Goal: Information Seeking & Learning: Check status

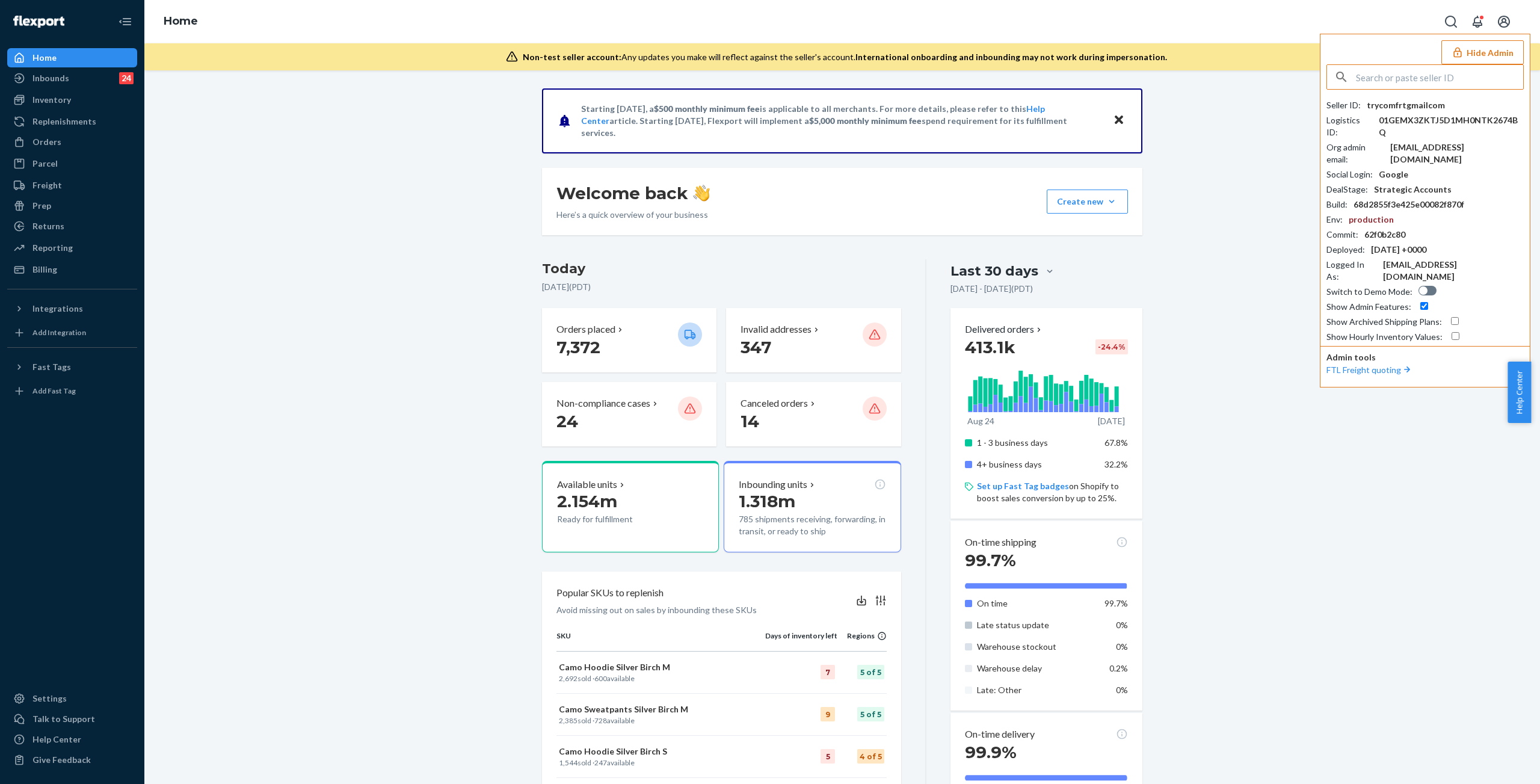
paste input "chasebrumatecom"
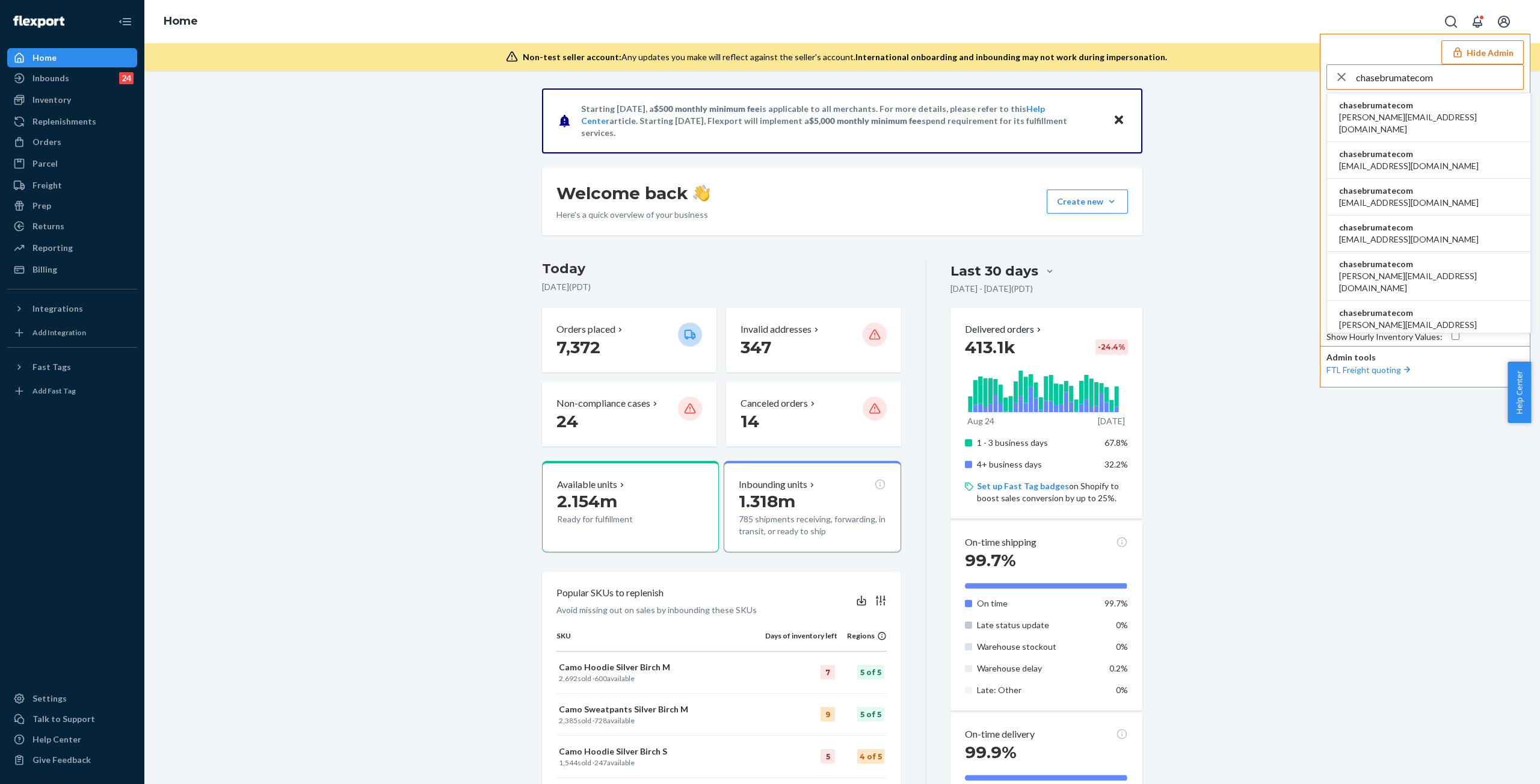
type input "chasebrumatecom"
click at [1425, 111] on li "chasebrumatecom anna@brumate.com" at bounding box center [1429, 117] width 203 height 49
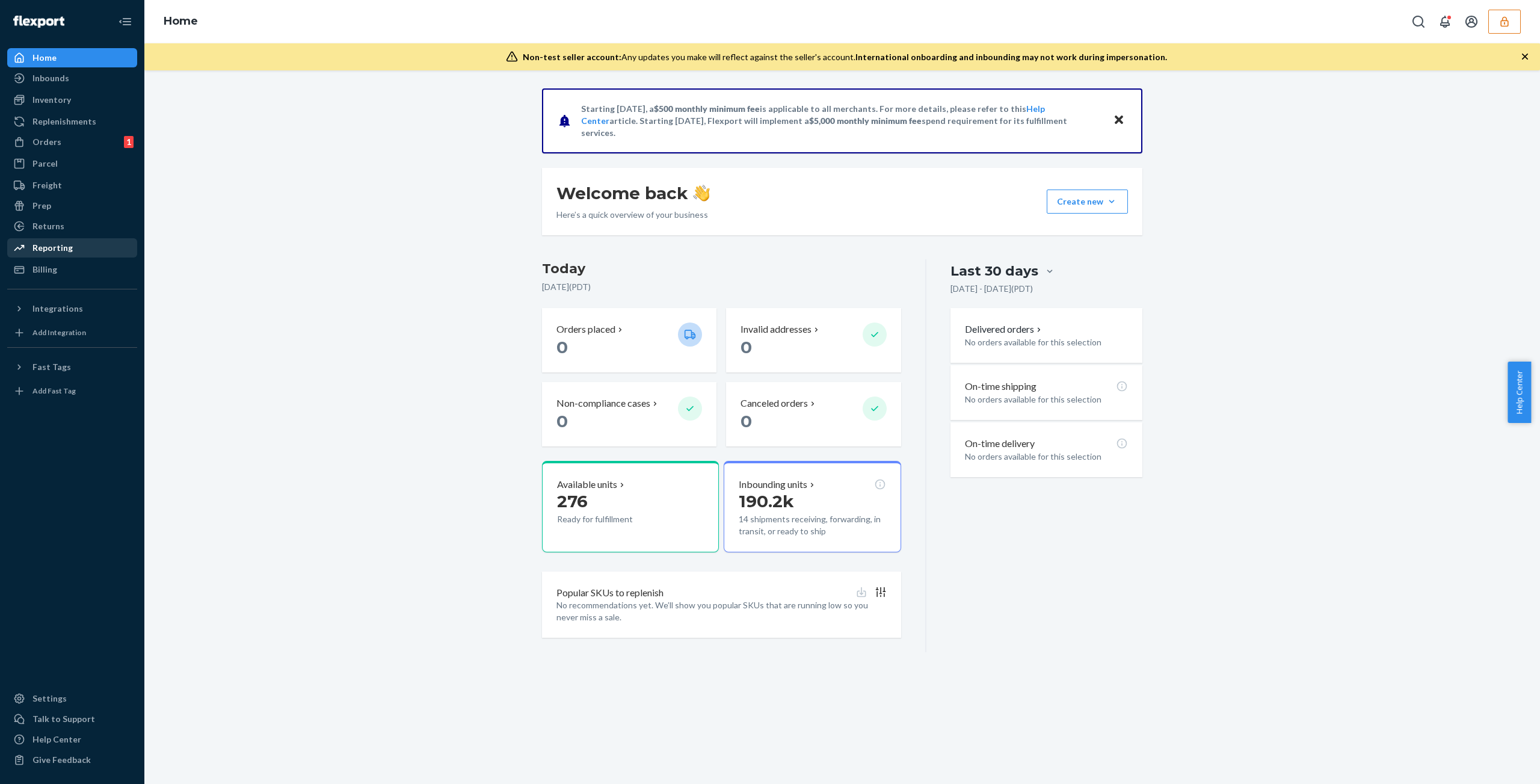
click at [55, 247] on div "Reporting" at bounding box center [53, 248] width 41 height 12
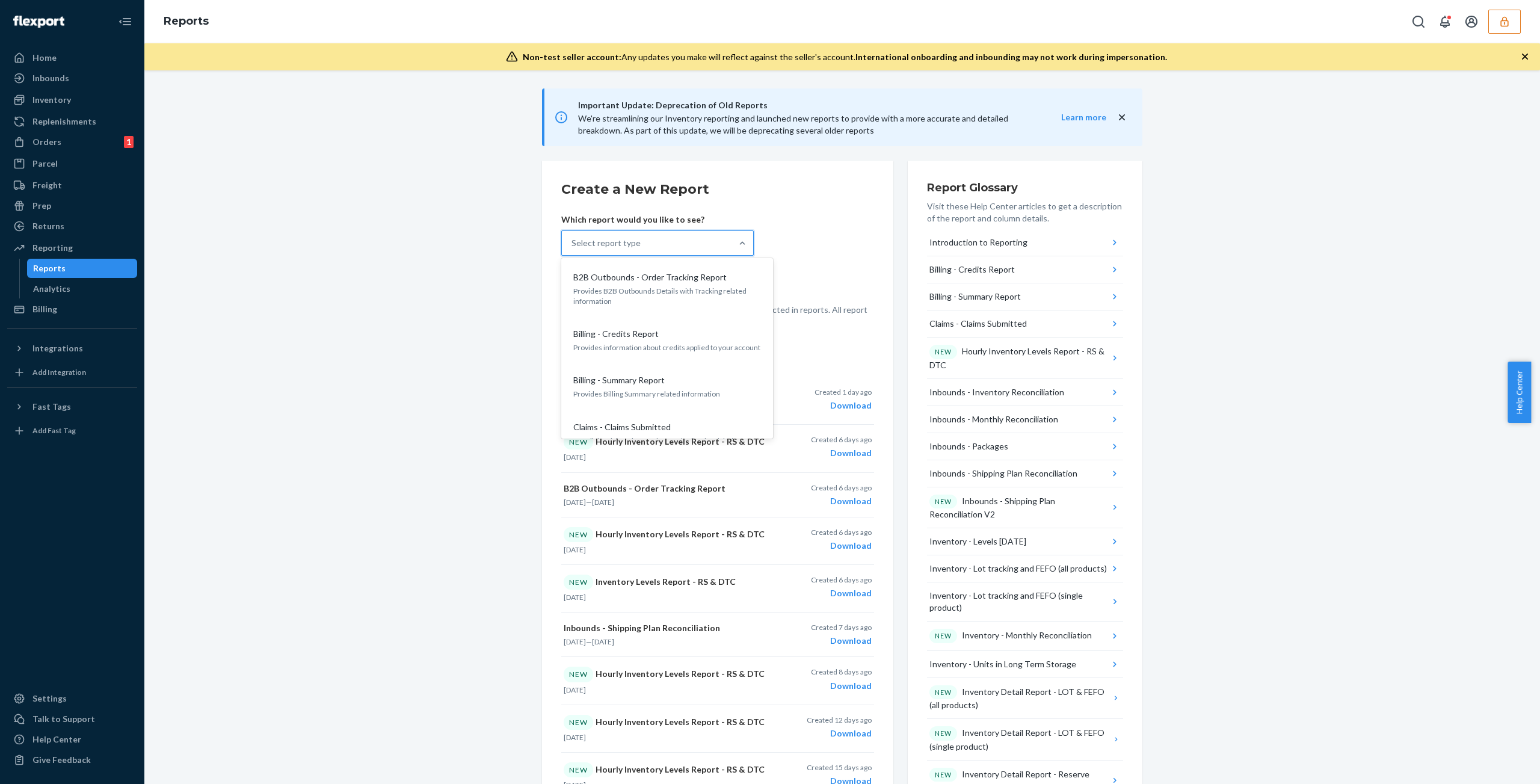
click at [650, 240] on div "Select report type" at bounding box center [646, 243] width 170 height 24
click at [573, 240] on input "option B2B Outbounds - Order Tracking Report focused, 1 of 33. 33 results avail…" at bounding box center [571, 243] width 1 height 12
type input "b"
type input "history"
type input "transa"
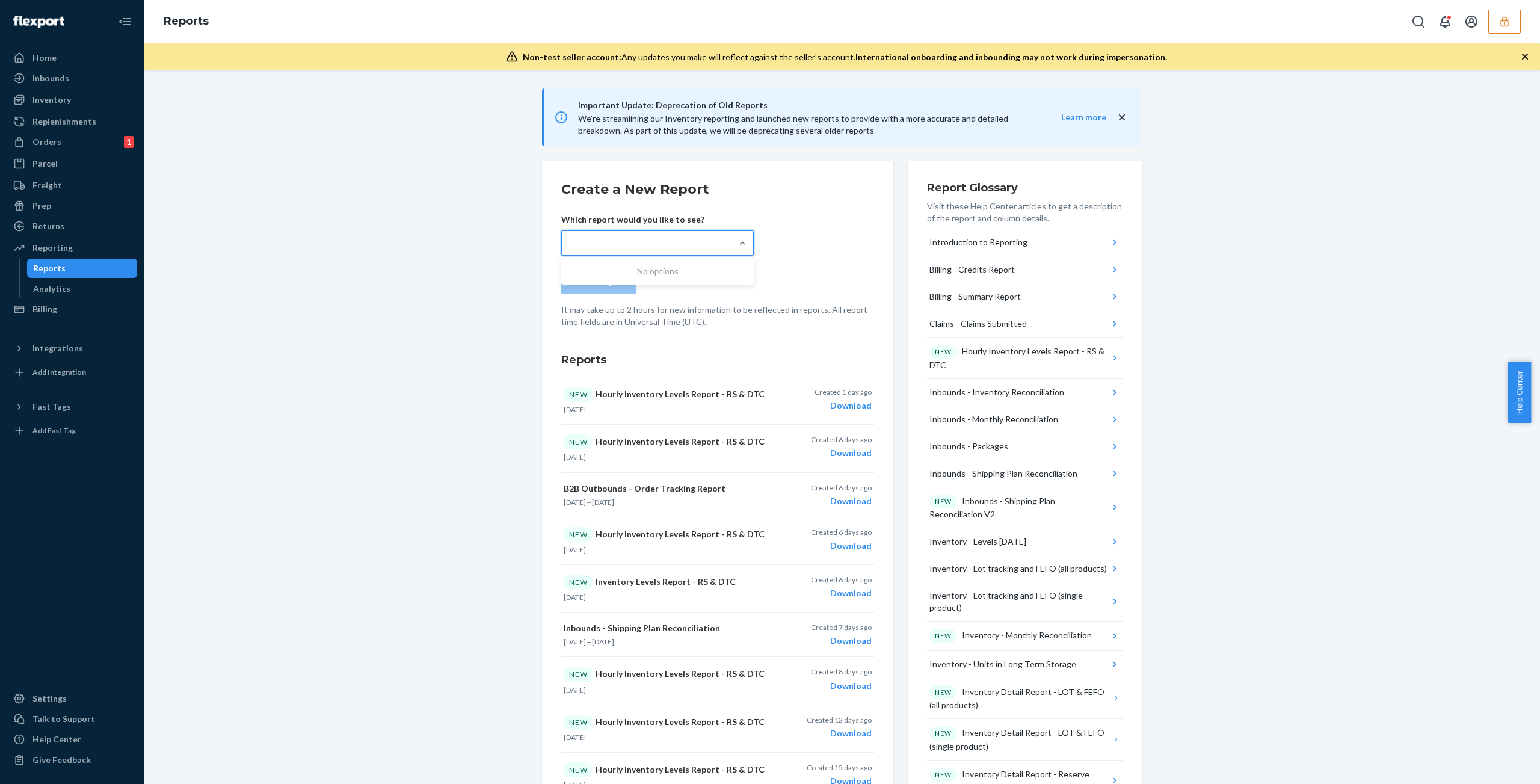
click at [1244, 101] on div "Important Update: Deprecation of Old Reports We're streamlining our Inventory r…" at bounding box center [842, 696] width 1377 height 1215
drag, startPoint x: 1298, startPoint y: 186, endPoint x: 1269, endPoint y: 184, distance: 29.1
click at [1298, 186] on div "Important Update: Deprecation of Old Reports We're streamlining our Inventory r…" at bounding box center [842, 696] width 1377 height 1215
click at [1269, 178] on div "Important Update: Deprecation of Old Reports We're streamlining our Inventory r…" at bounding box center [842, 696] width 1377 height 1215
click at [639, 246] on div "Select report type" at bounding box center [646, 243] width 170 height 24
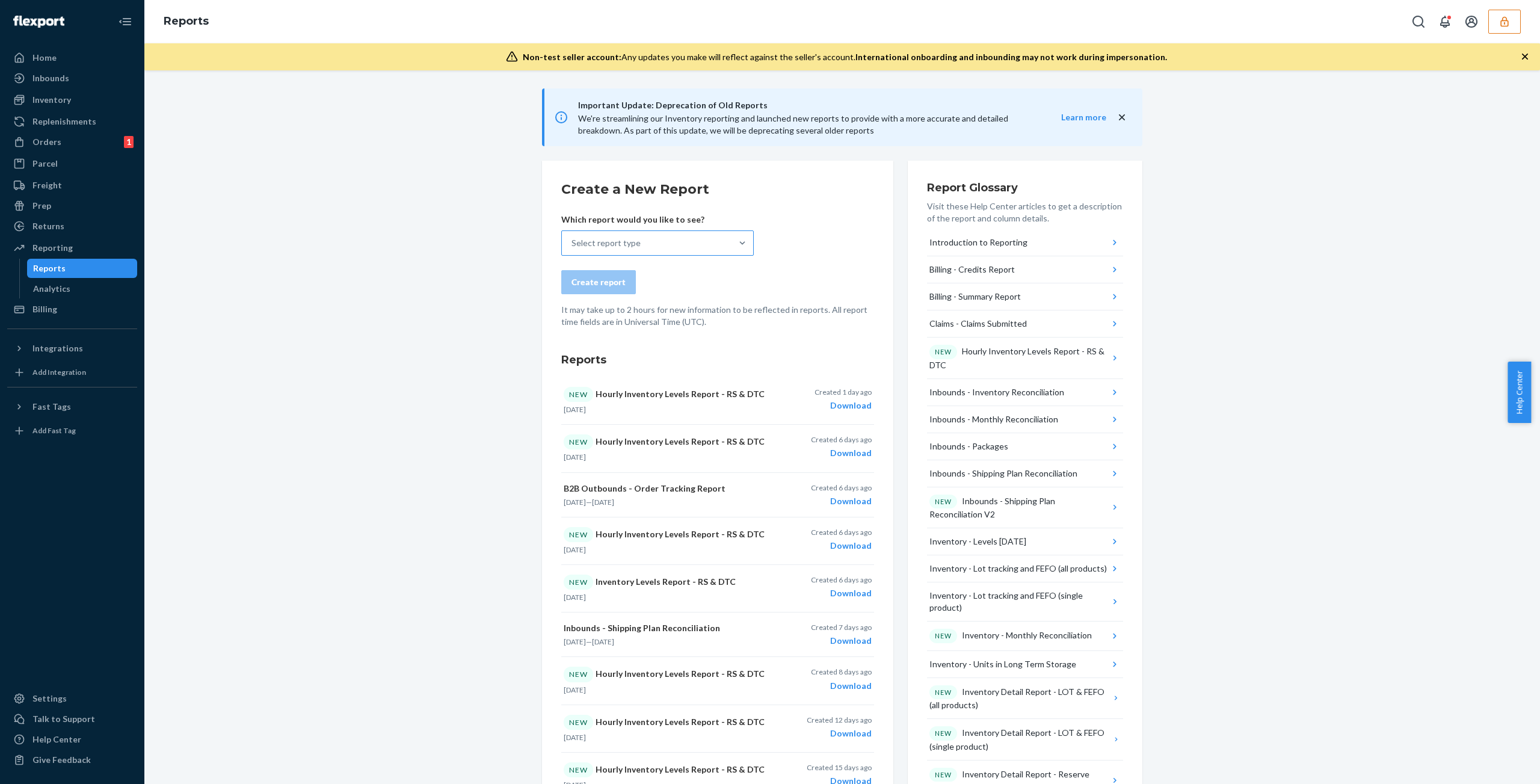
click at [573, 246] on input "Select report type" at bounding box center [571, 243] width 1 height 12
type input "t"
click at [1512, 18] on button "button" at bounding box center [1505, 22] width 33 height 24
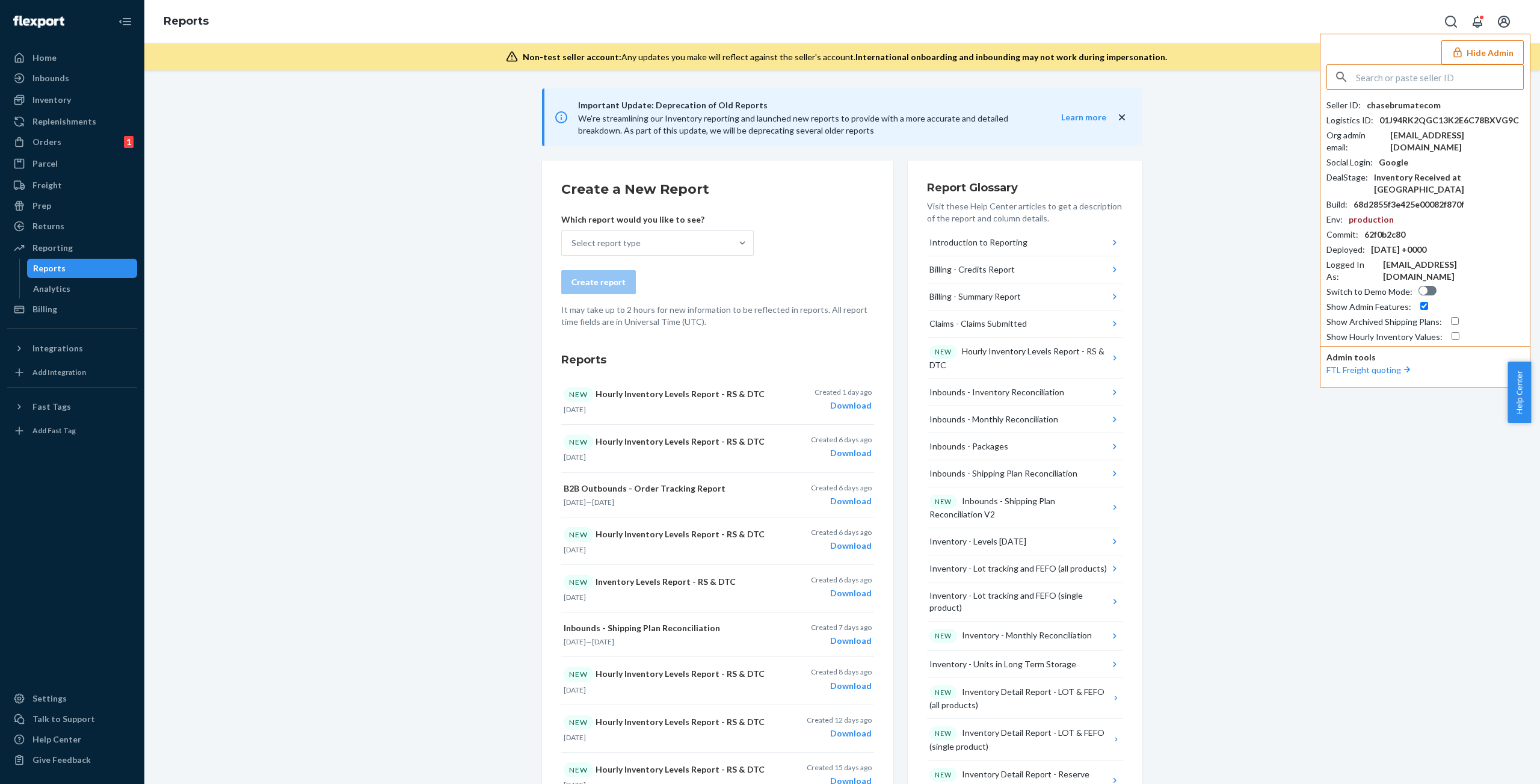
click at [1408, 83] on input "text" at bounding box center [1439, 77] width 167 height 24
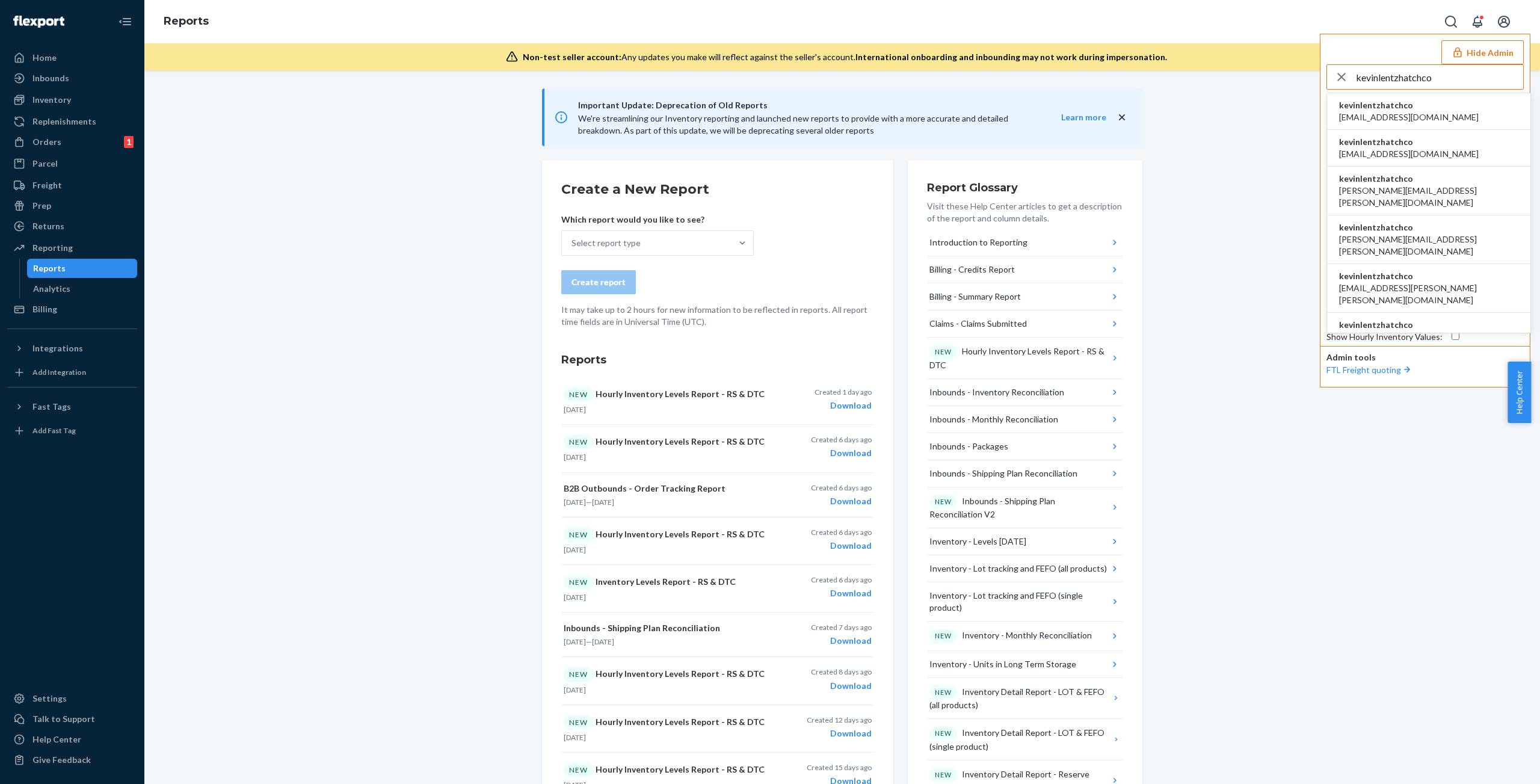
type input "kevinlentzhatchco"
click at [1411, 106] on li "kevinlentzhatchco abhi@hatch.co" at bounding box center [1429, 111] width 203 height 37
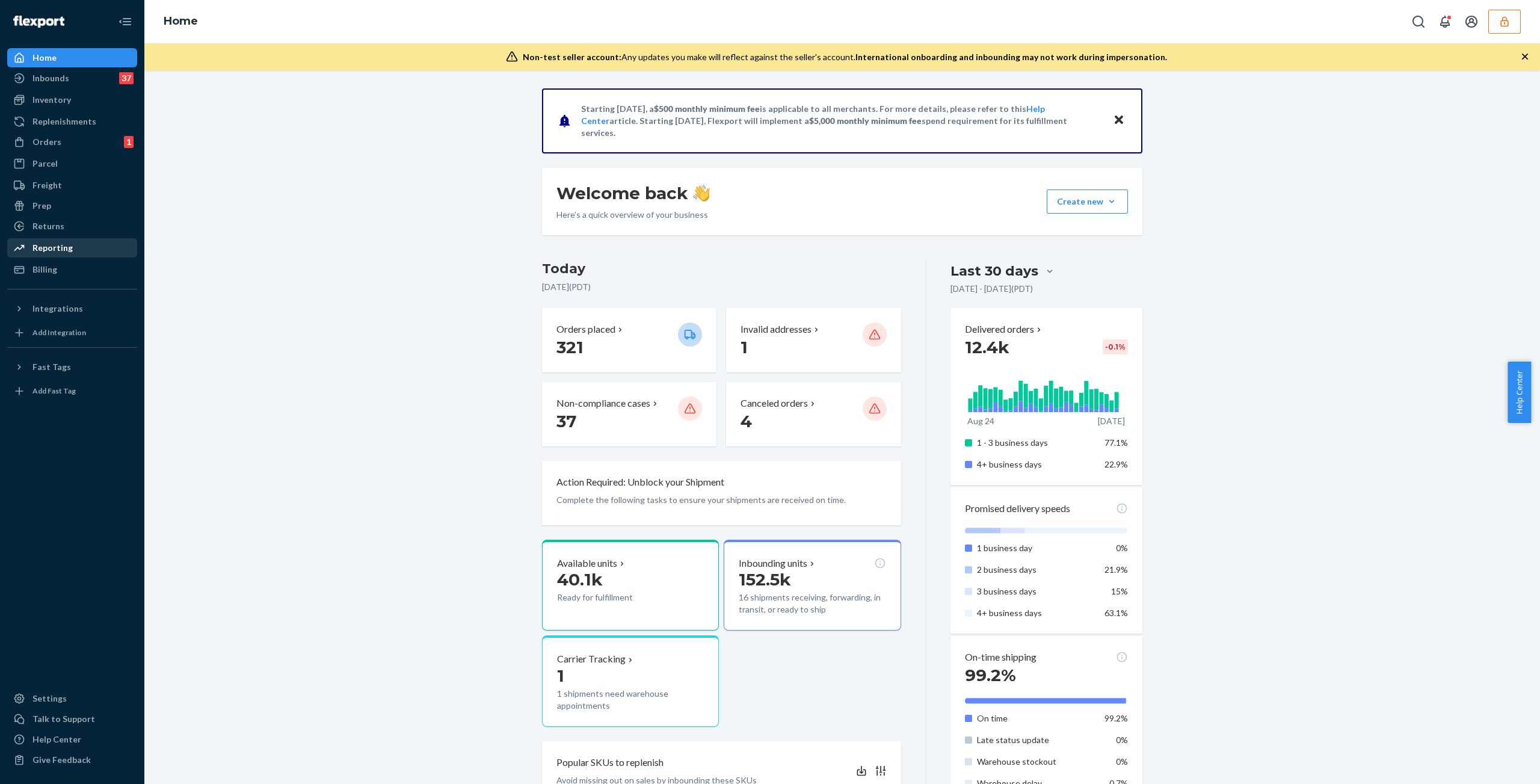
click at [72, 245] on div "Reporting" at bounding box center [72, 248] width 128 height 17
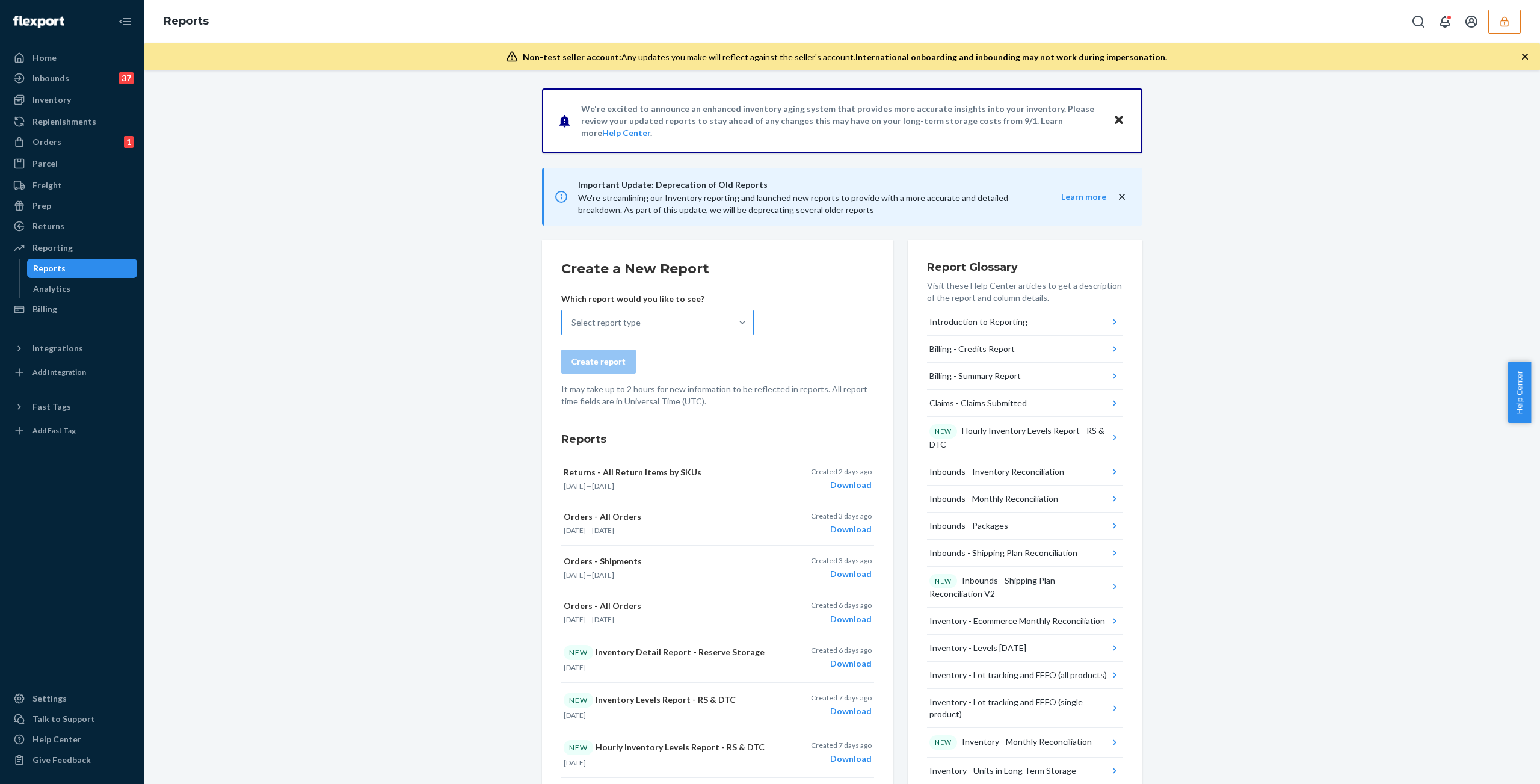
click at [673, 321] on div "Select report type" at bounding box center [646, 322] width 170 height 24
click at [573, 321] on input "Select report type" at bounding box center [571, 322] width 1 height 12
type input "transac"
click at [1238, 146] on div "We're excited to announce an enhanced inventory aging system that provides more…" at bounding box center [842, 750] width 1377 height 1322
click at [1518, 19] on button "button" at bounding box center [1505, 22] width 33 height 24
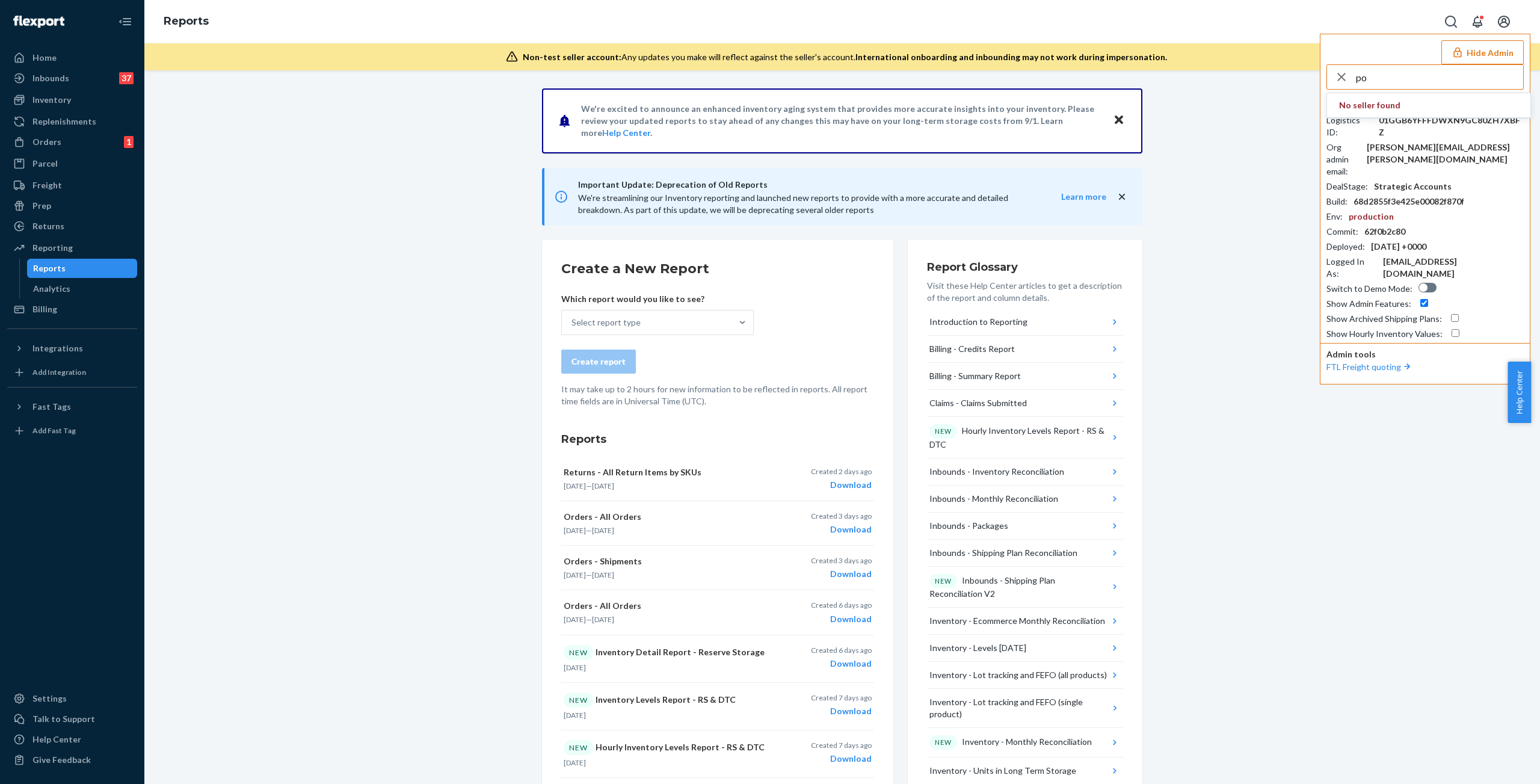
type input "p"
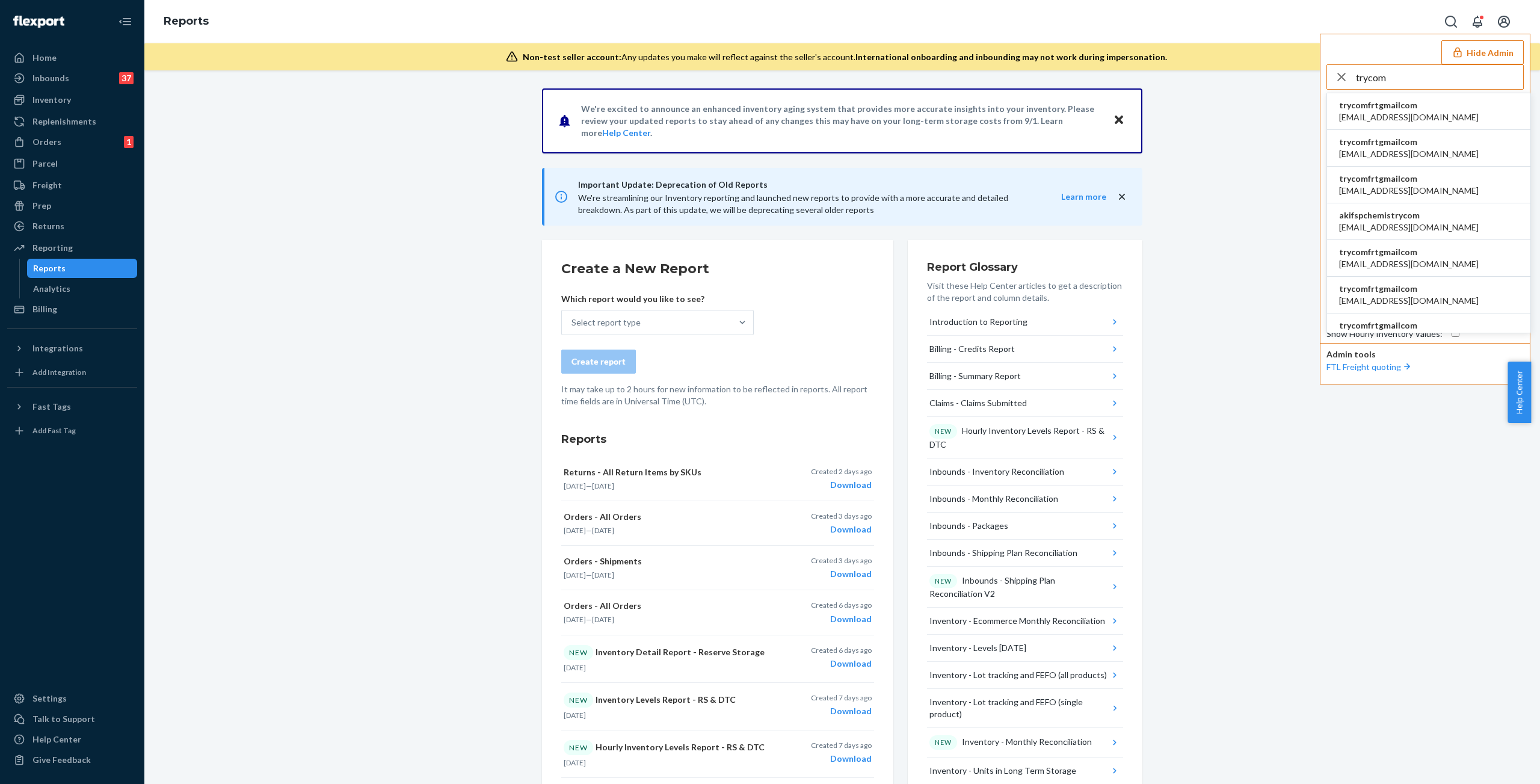
type input "trycom"
click at [1392, 119] on span "abby@sh-shc.com" at bounding box center [1409, 117] width 140 height 12
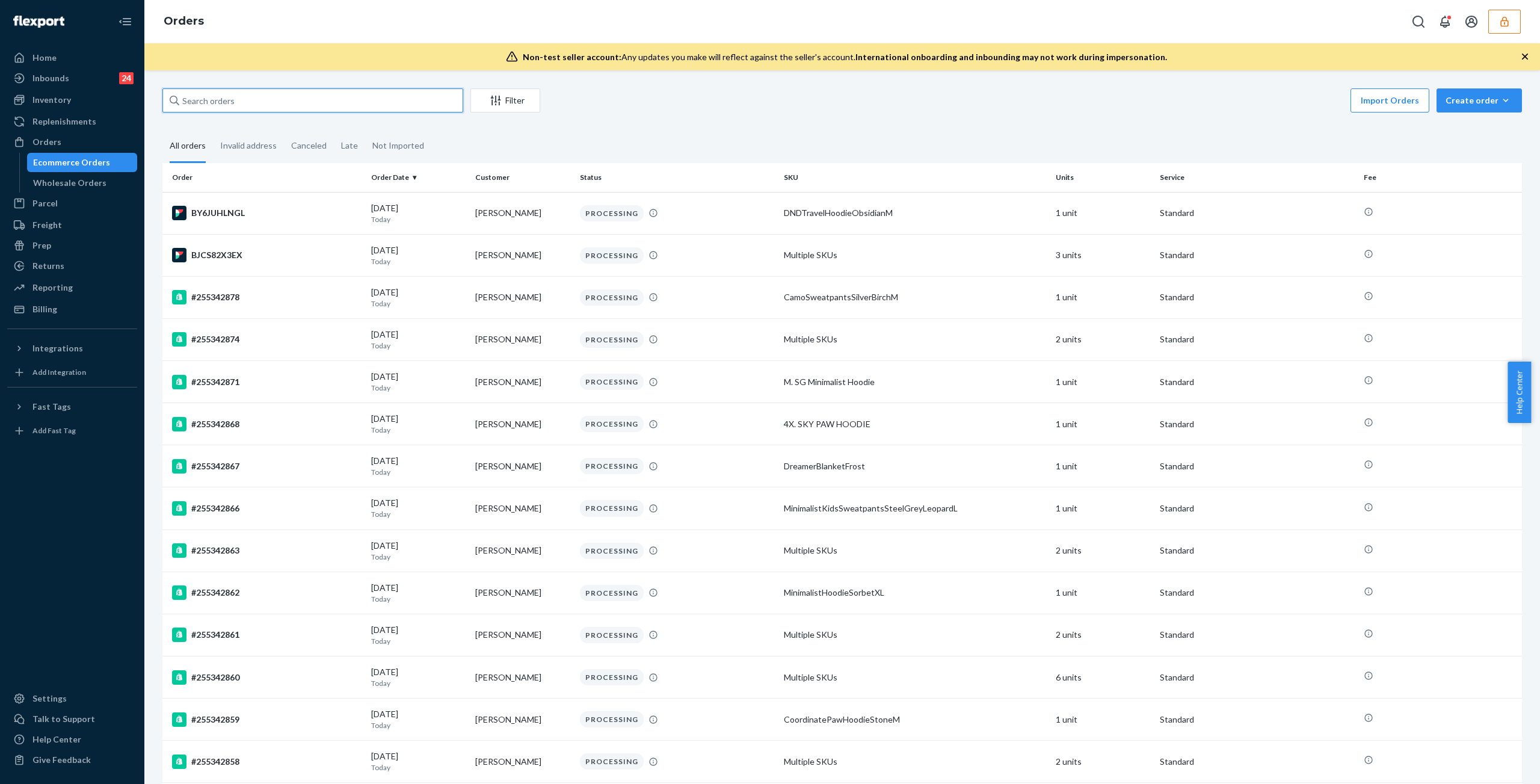
click at [250, 101] on input "text" at bounding box center [312, 101] width 301 height 24
paste input "D24PWP826SF"
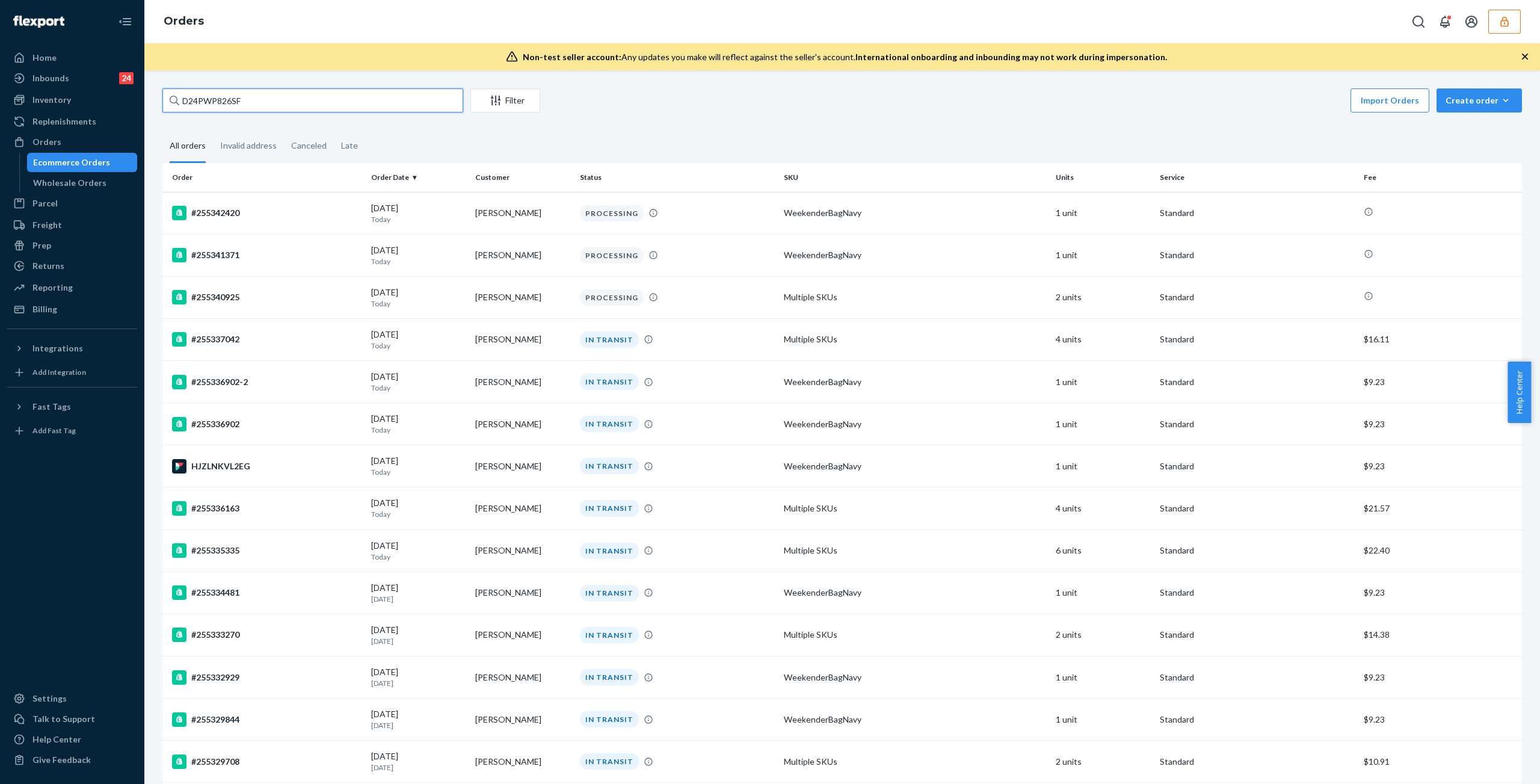
type input "D24PWP826SF"
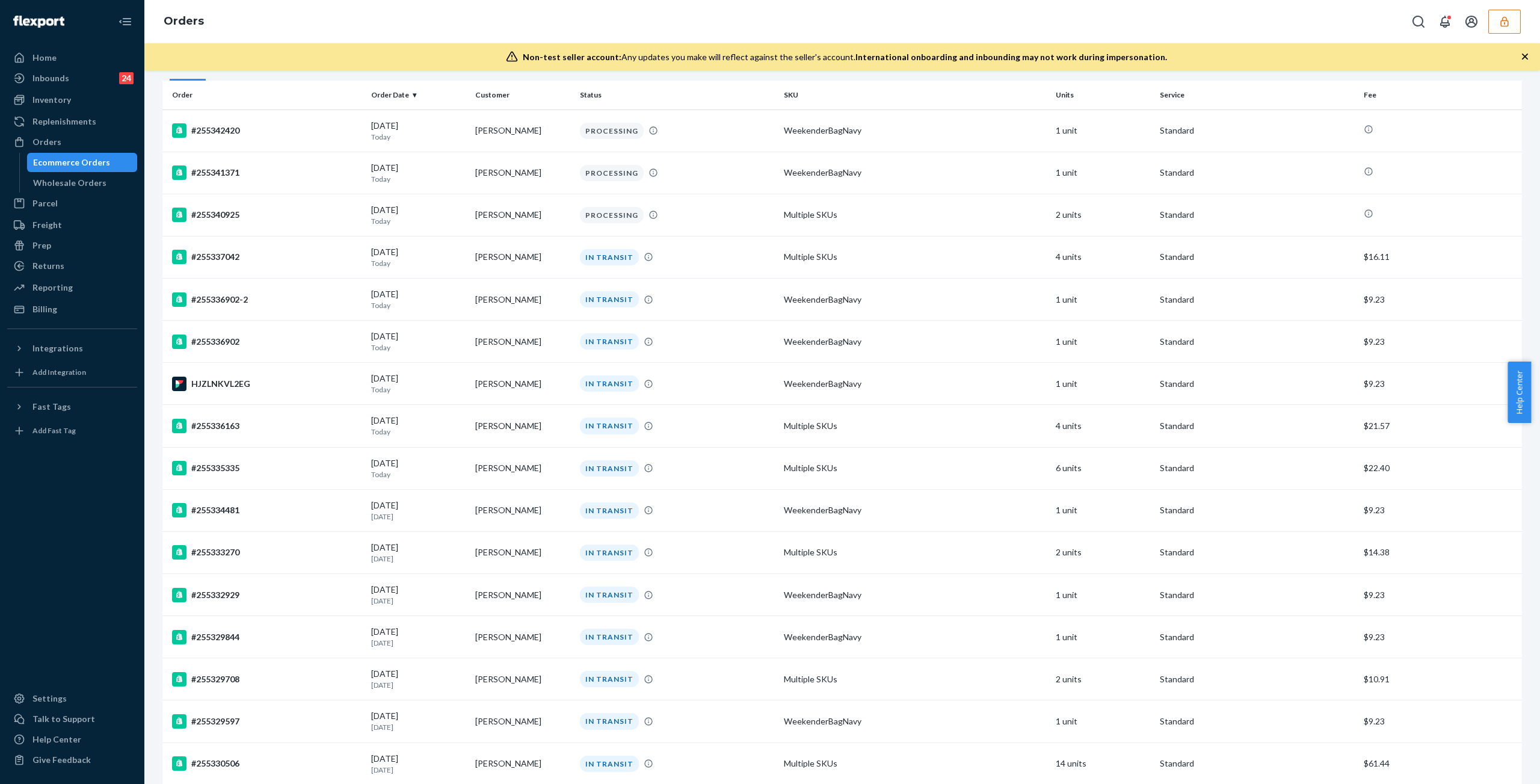
scroll to position [121, 0]
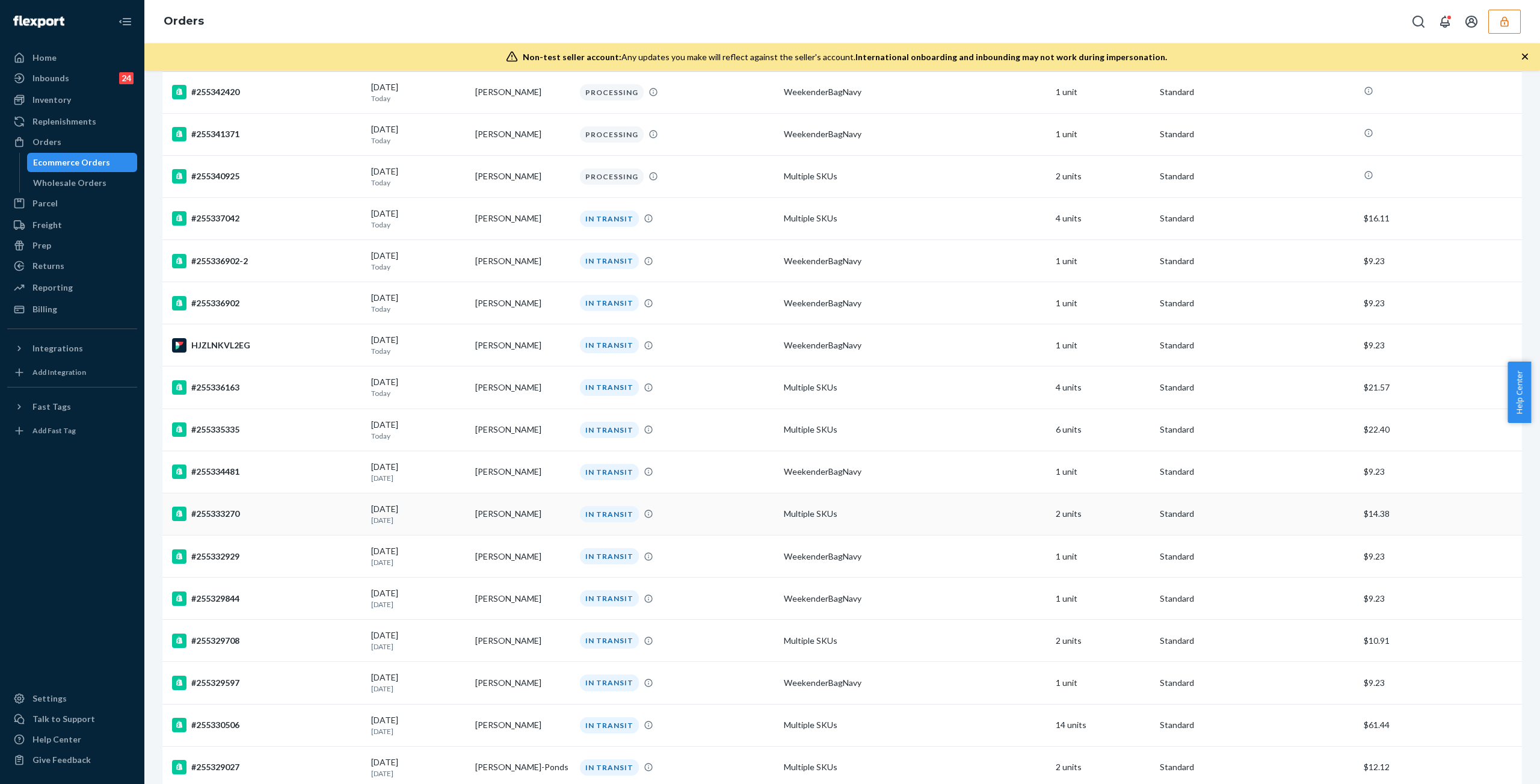
click at [493, 506] on td "Priya Rao" at bounding box center [522, 513] width 104 height 42
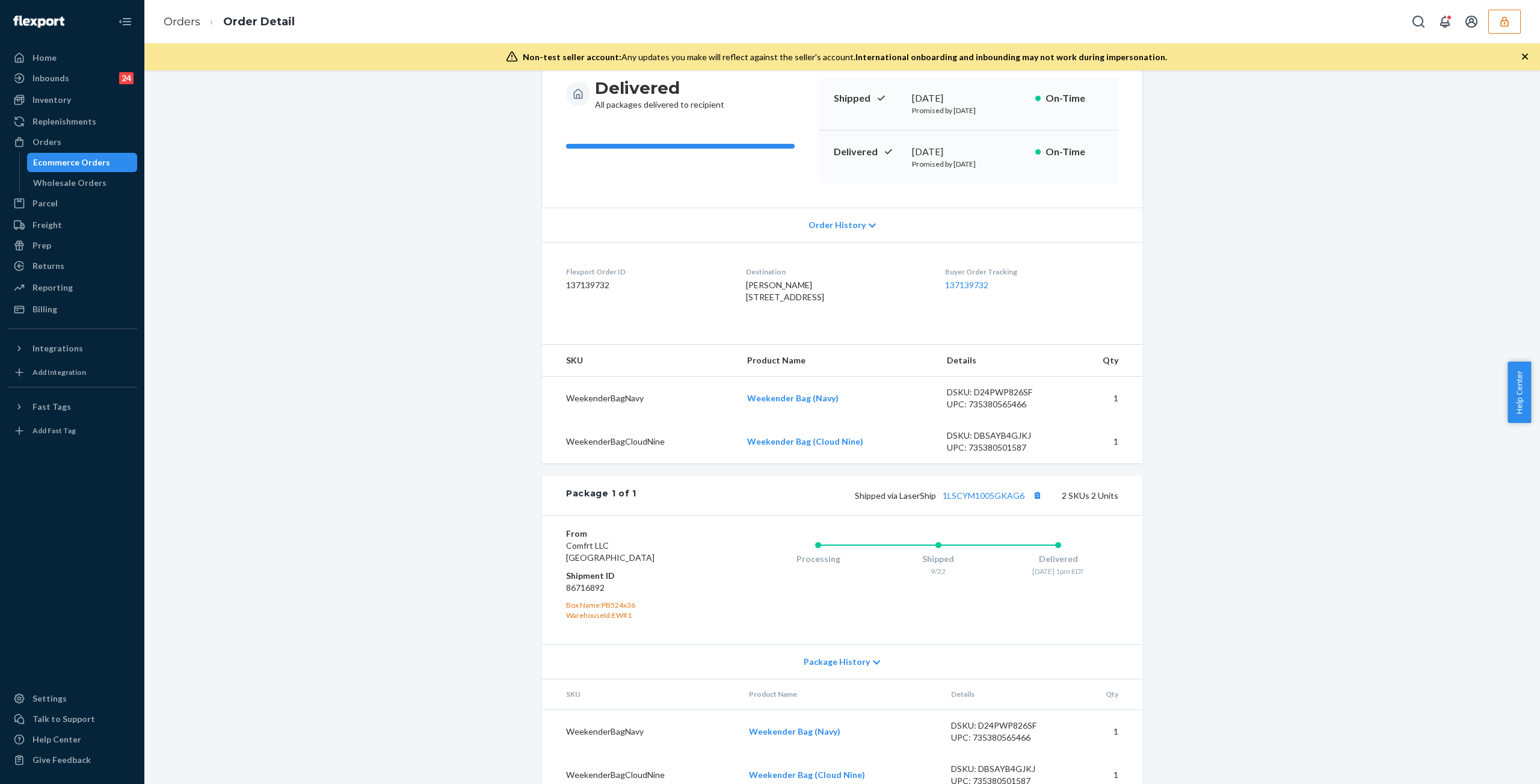
scroll to position [172, 0]
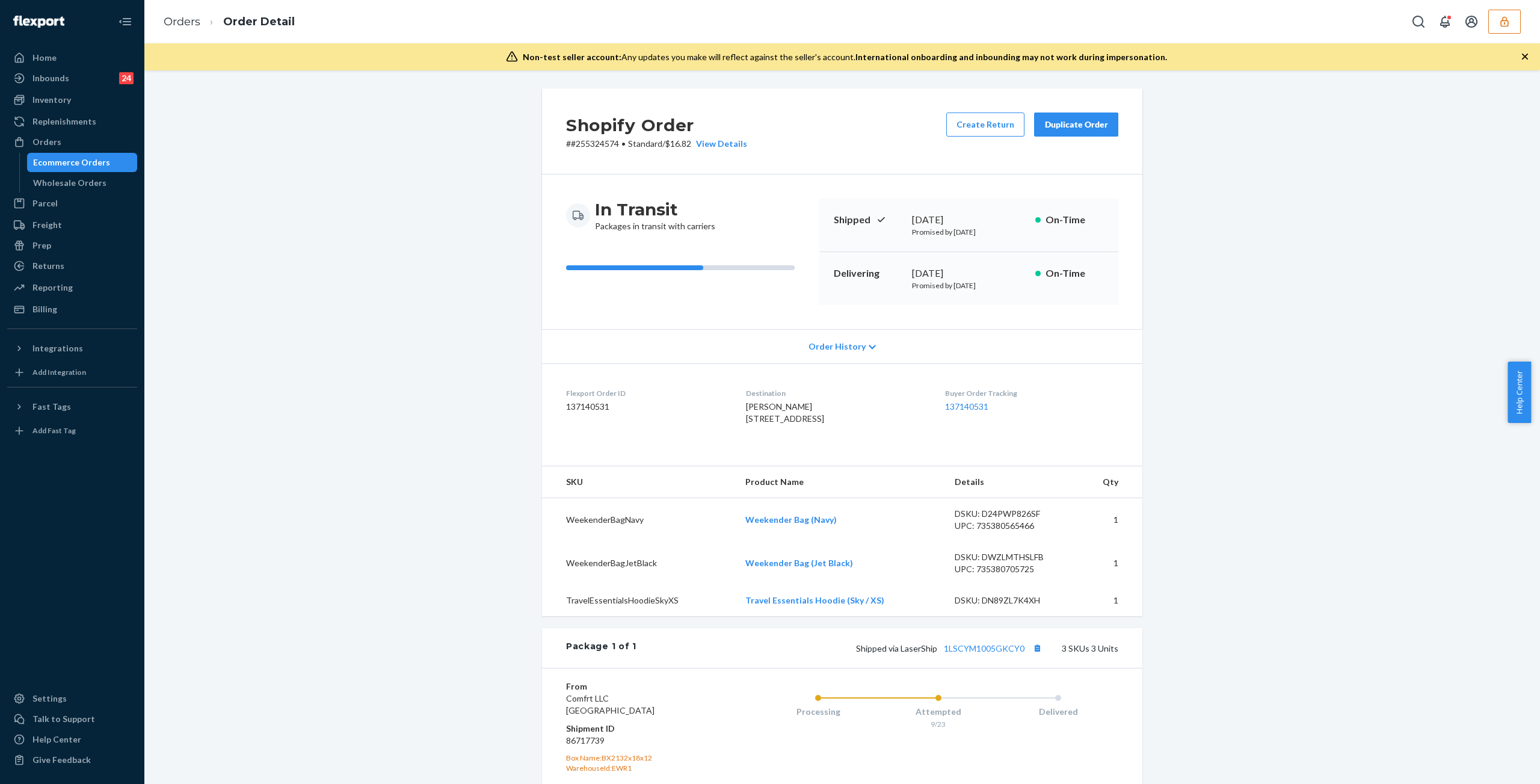
scroll to position [234, 0]
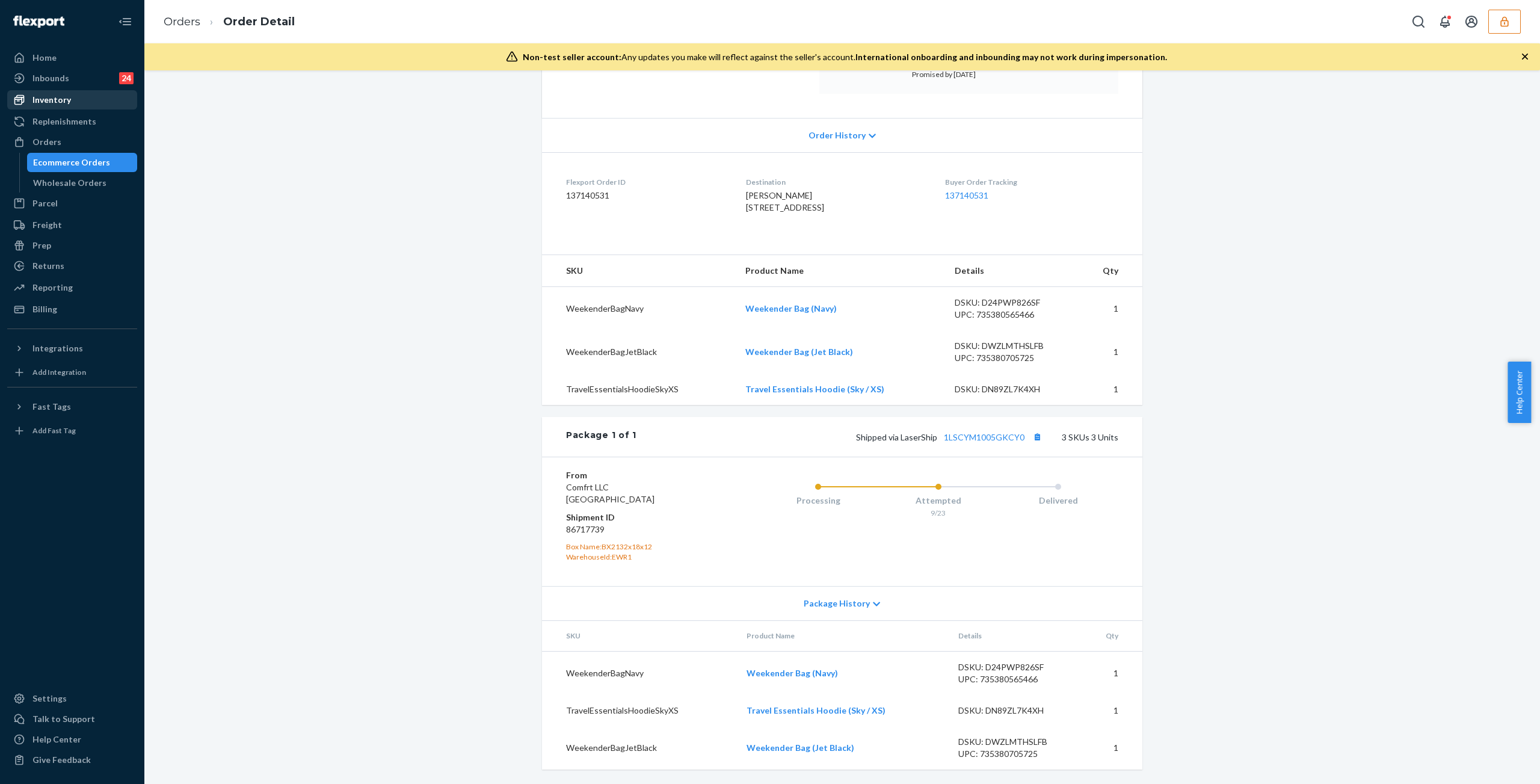
click at [72, 101] on div "Inventory" at bounding box center [72, 100] width 128 height 17
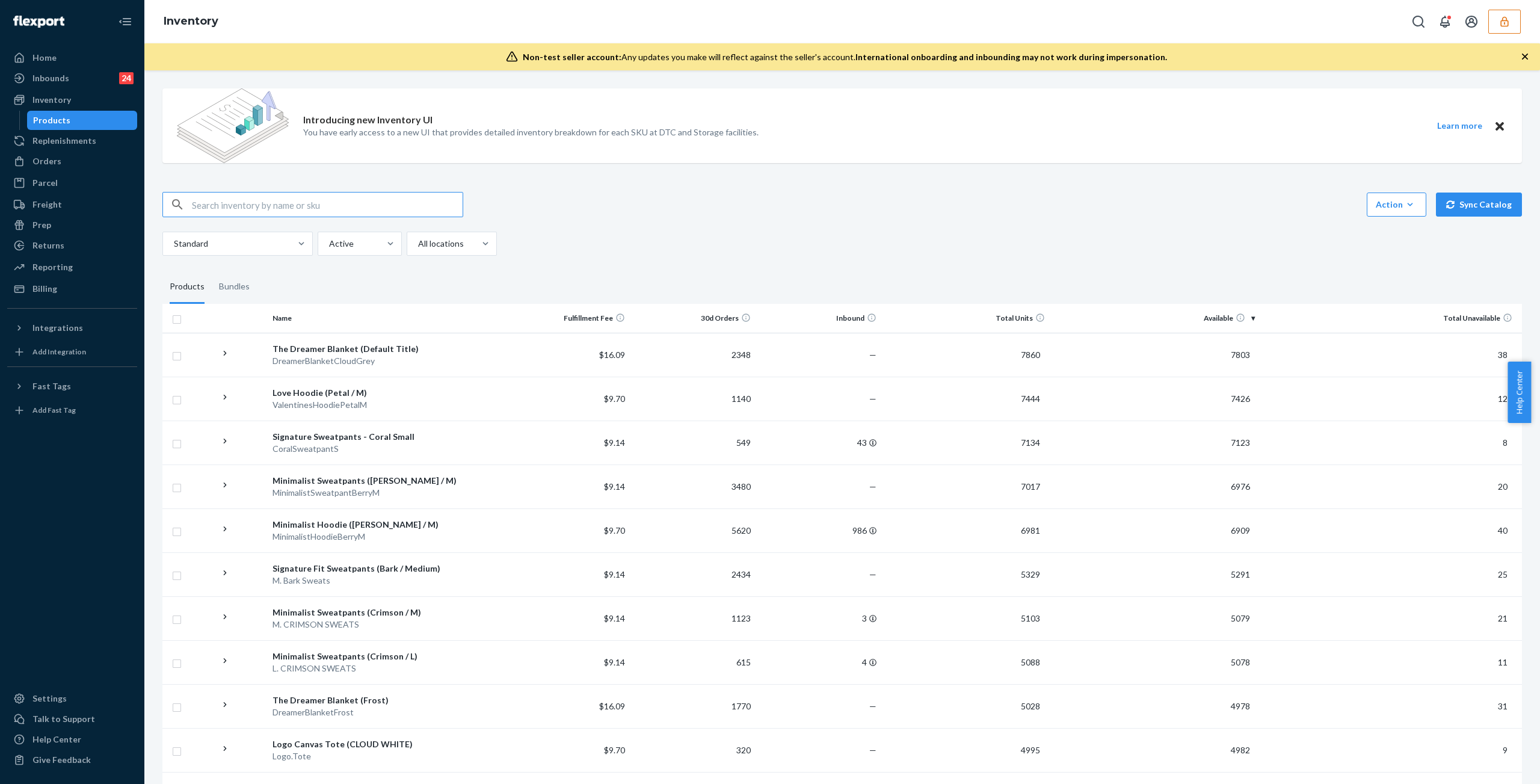
paste input "D24PWP826SF"
type input "D24PWP826SF"
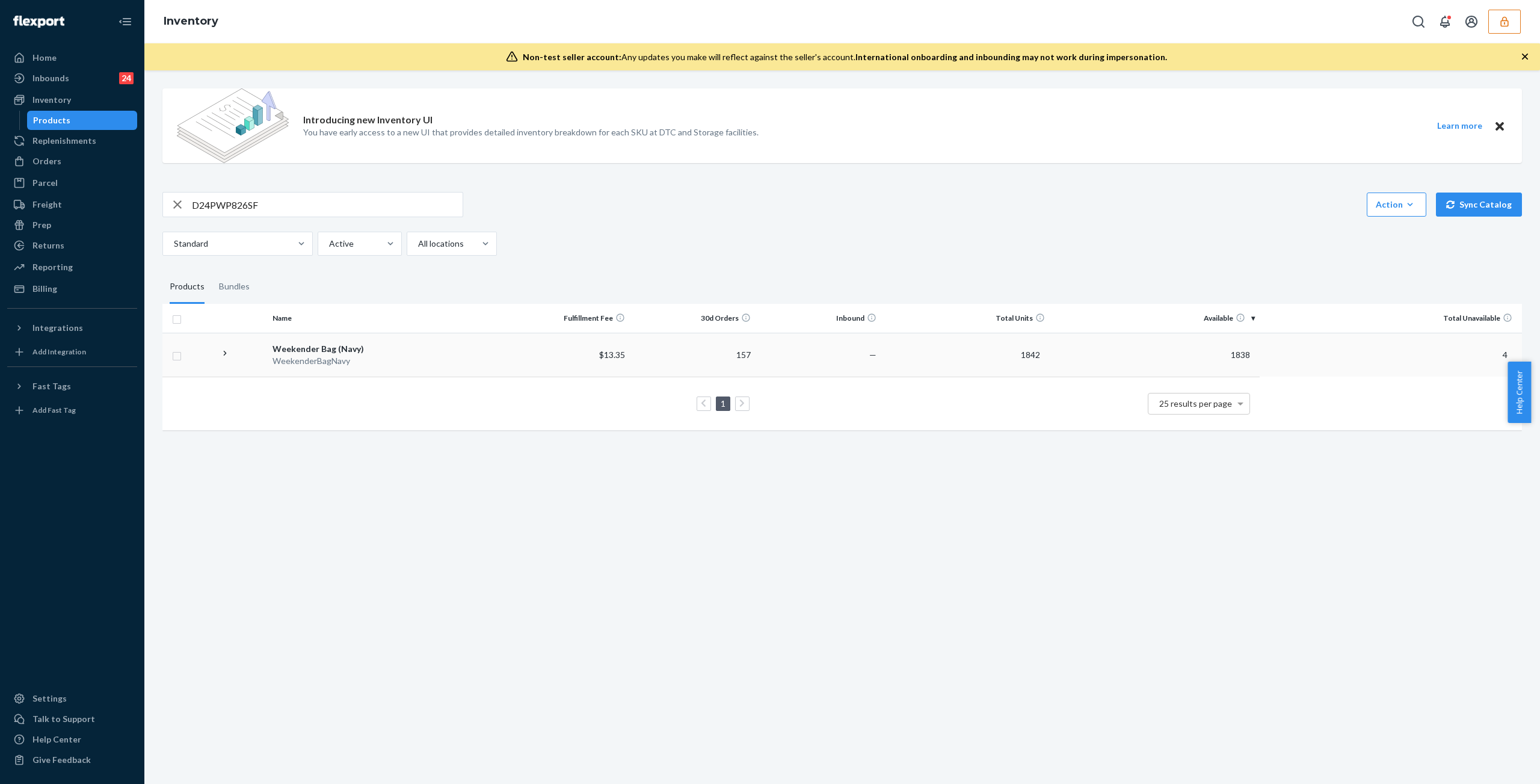
click at [359, 345] on div "Weekender Bag (Navy)" at bounding box center [385, 349] width 227 height 12
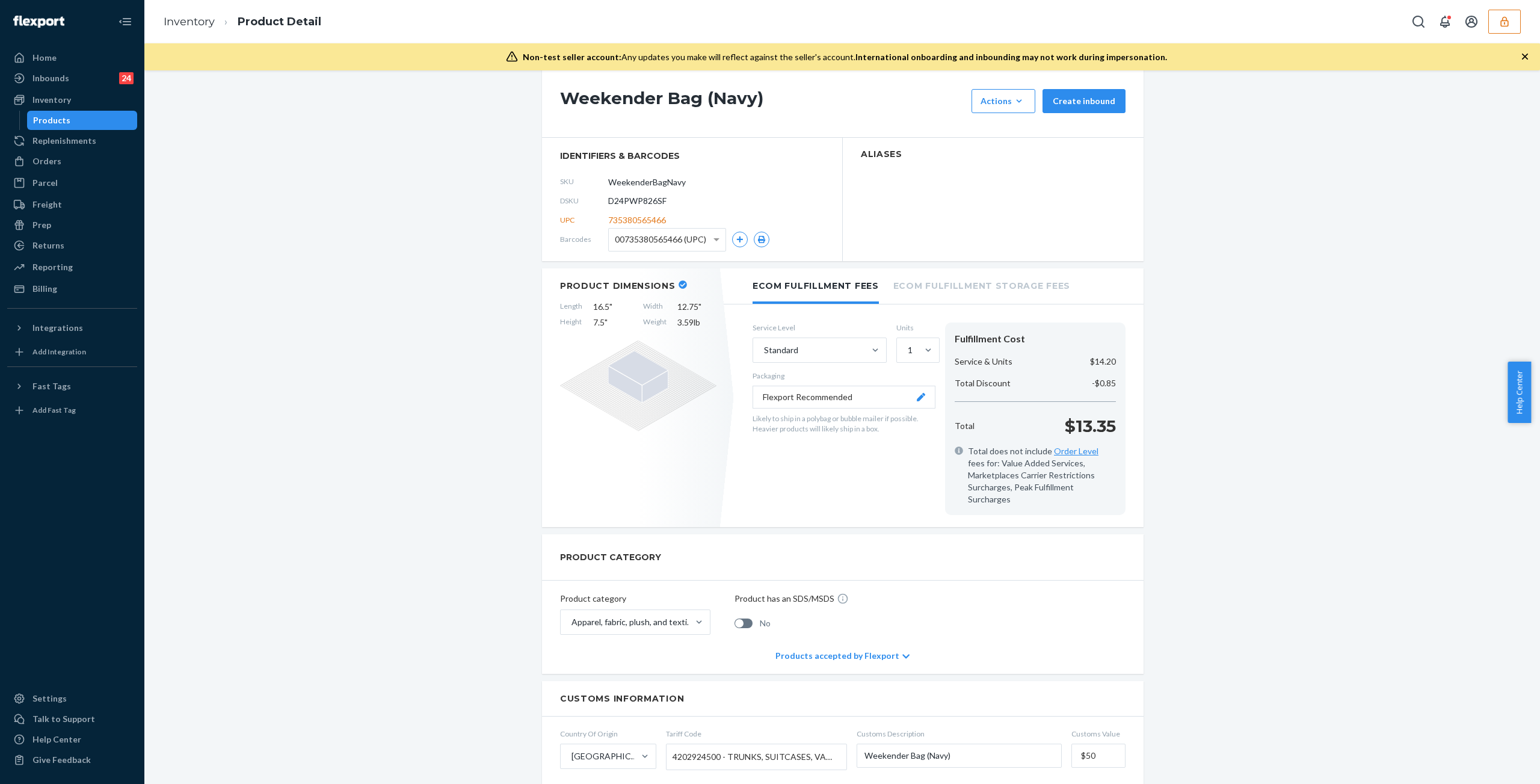
scroll to position [128, 0]
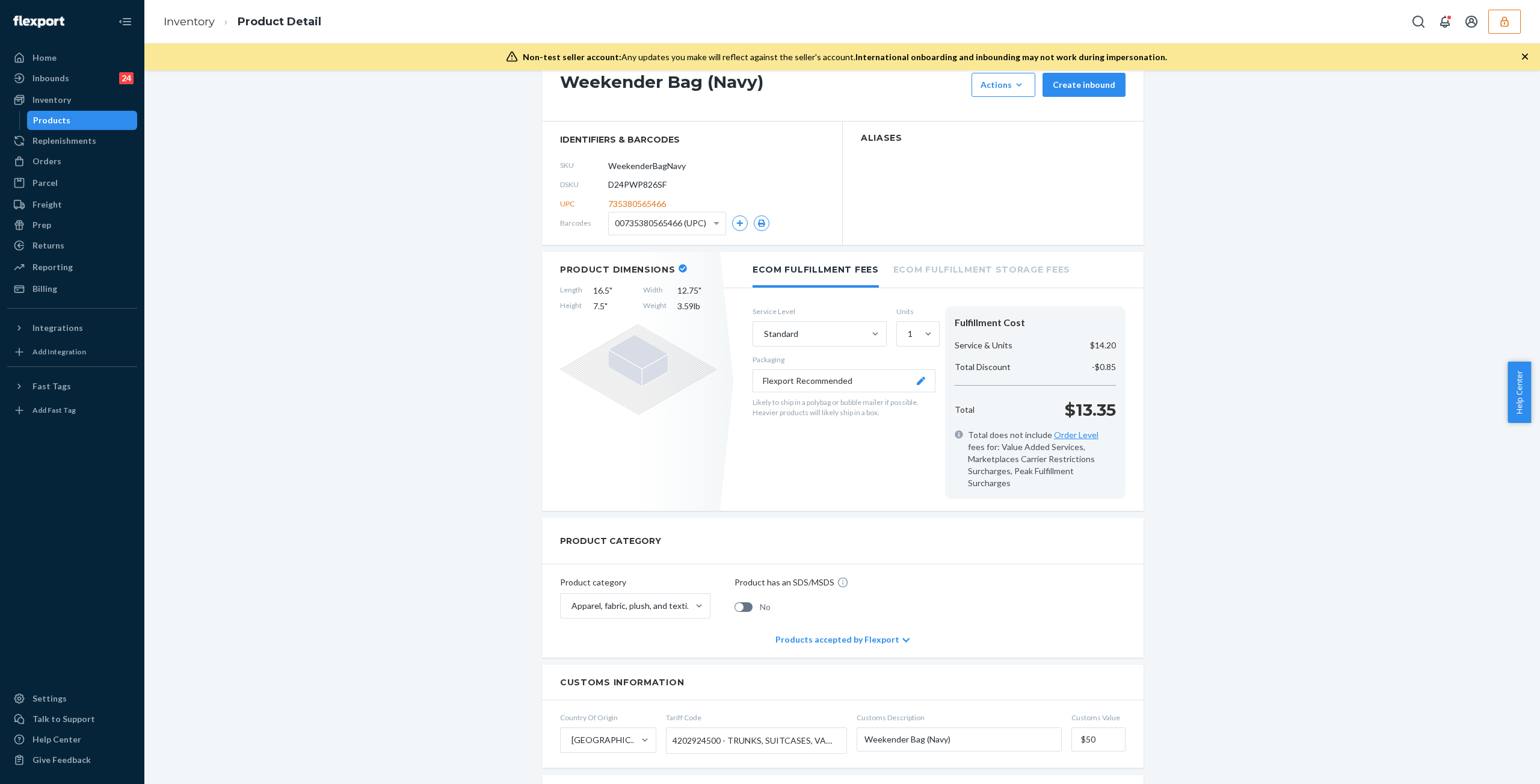
click at [1503, 19] on icon "button" at bounding box center [1504, 22] width 8 height 10
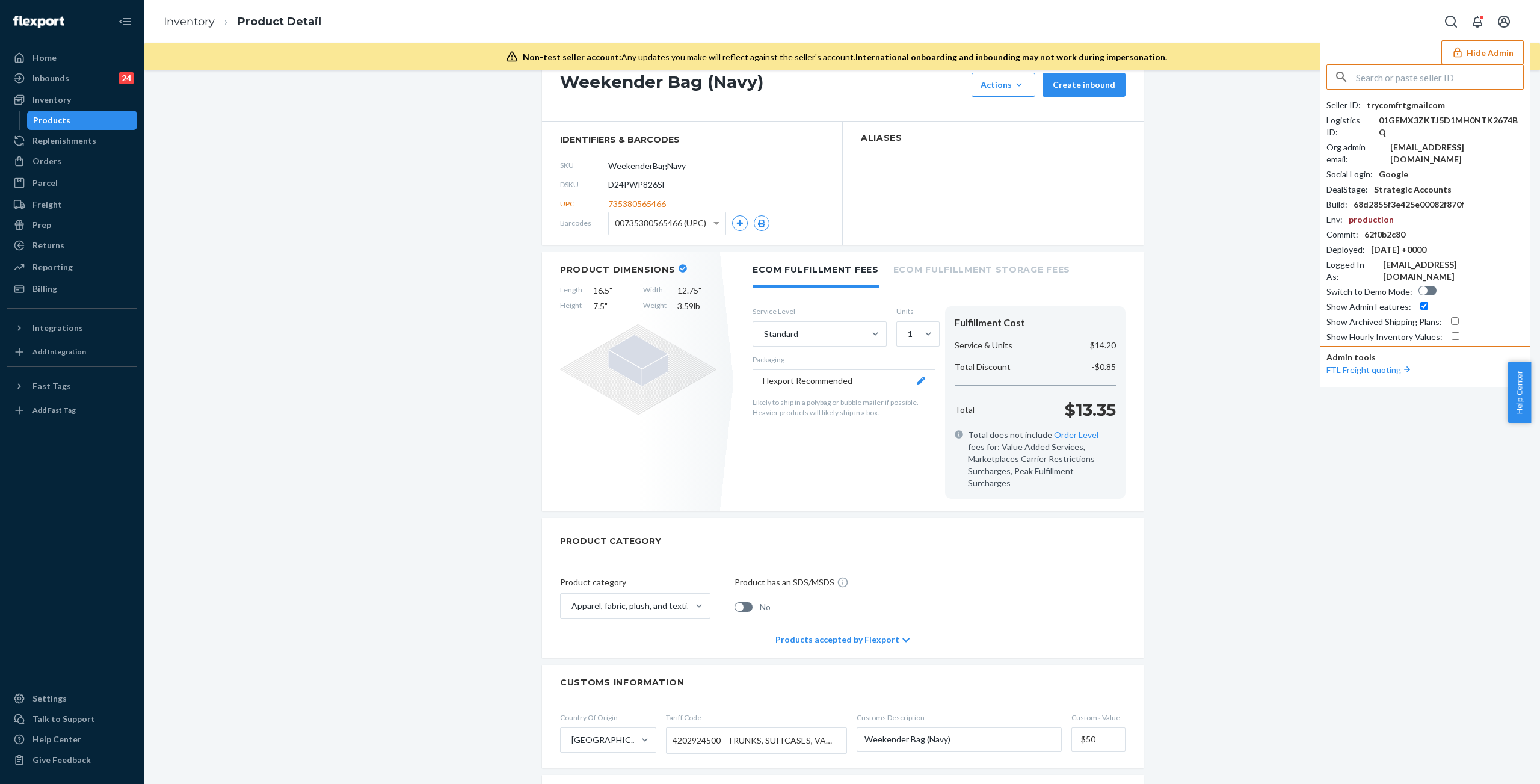
click at [1407, 72] on input "text" at bounding box center [1439, 77] width 167 height 24
type input "villable"
click at [1397, 108] on span "villablenderseyewearcom" at bounding box center [1409, 105] width 140 height 12
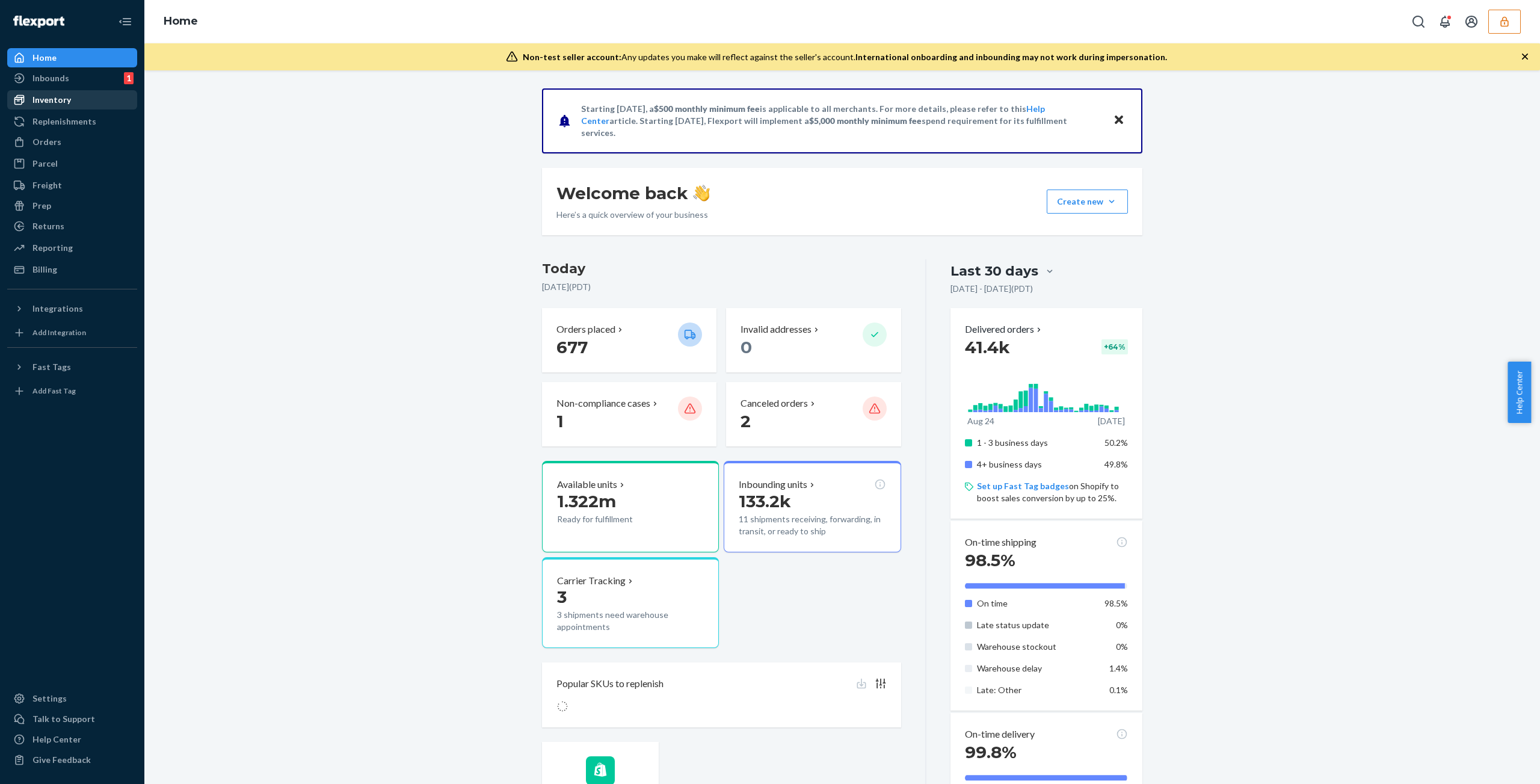
click at [72, 104] on div "Inventory" at bounding box center [72, 100] width 128 height 17
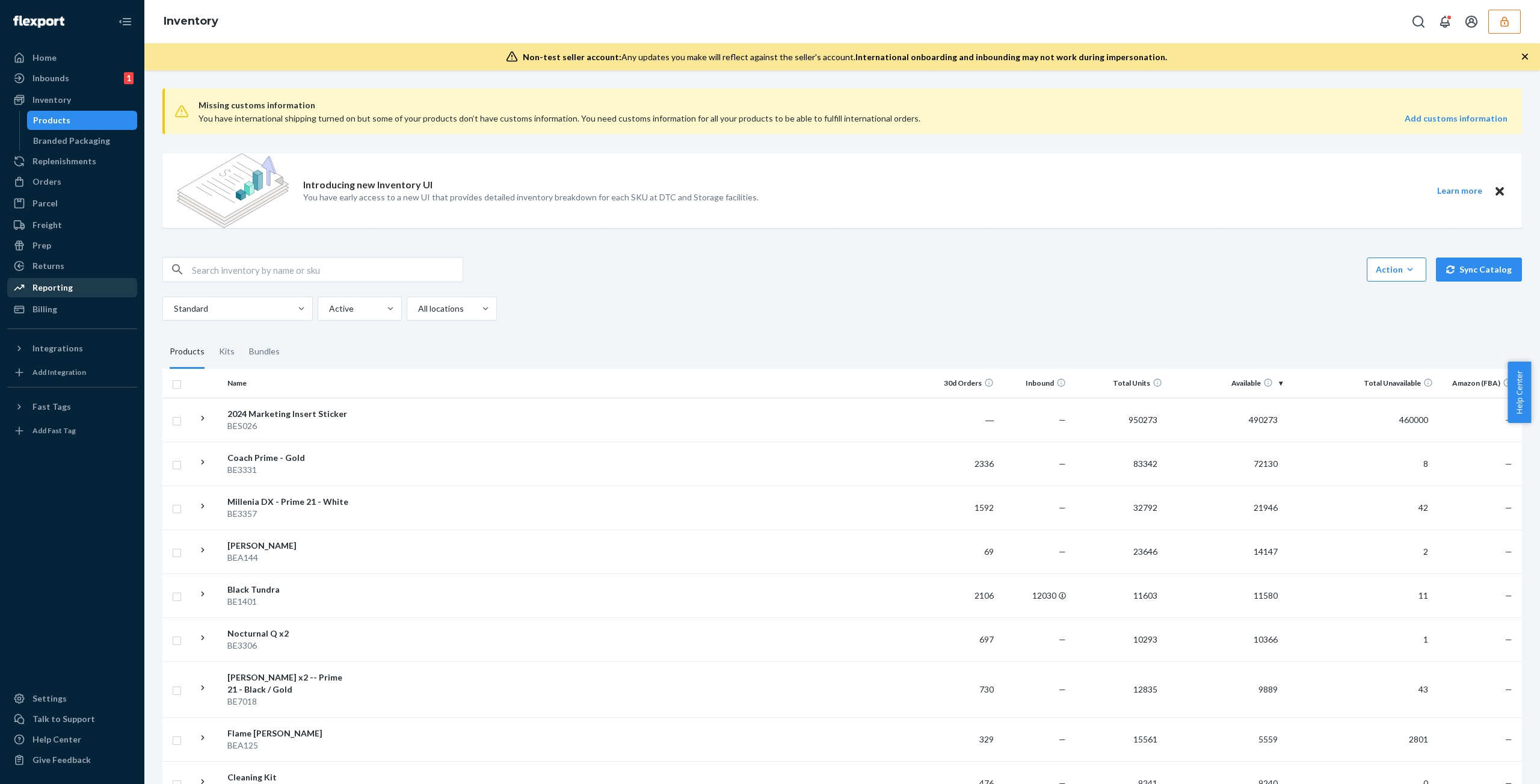
click at [73, 288] on div "Reporting" at bounding box center [72, 288] width 128 height 17
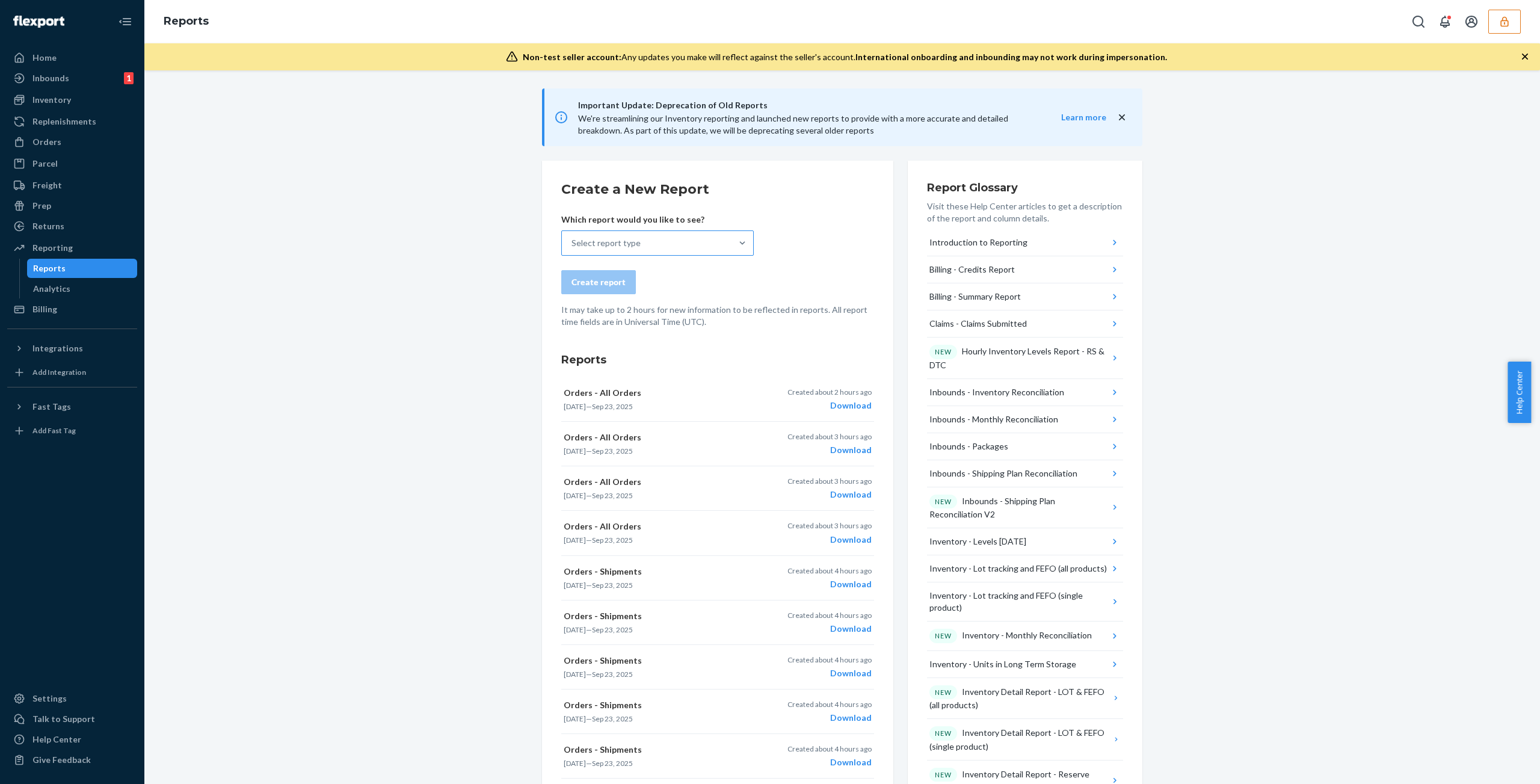
click at [628, 233] on div "Select report type" at bounding box center [646, 243] width 170 height 24
click at [573, 237] on input "Select report type" at bounding box center [571, 243] width 1 height 12
type input "histo"
click at [1505, 22] on icon "button" at bounding box center [1505, 22] width 12 height 12
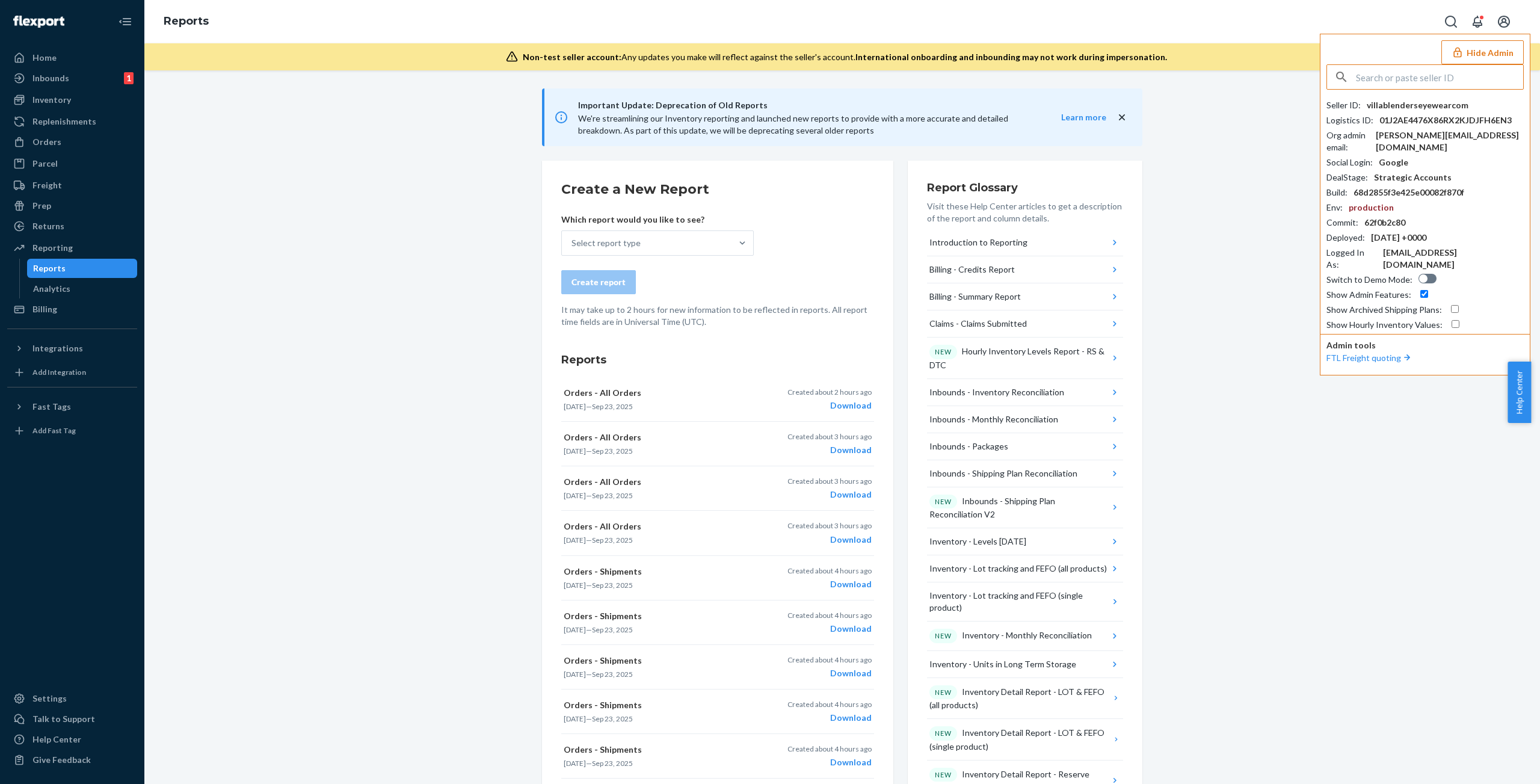
click at [1423, 72] on input "text" at bounding box center [1439, 77] width 167 height 24
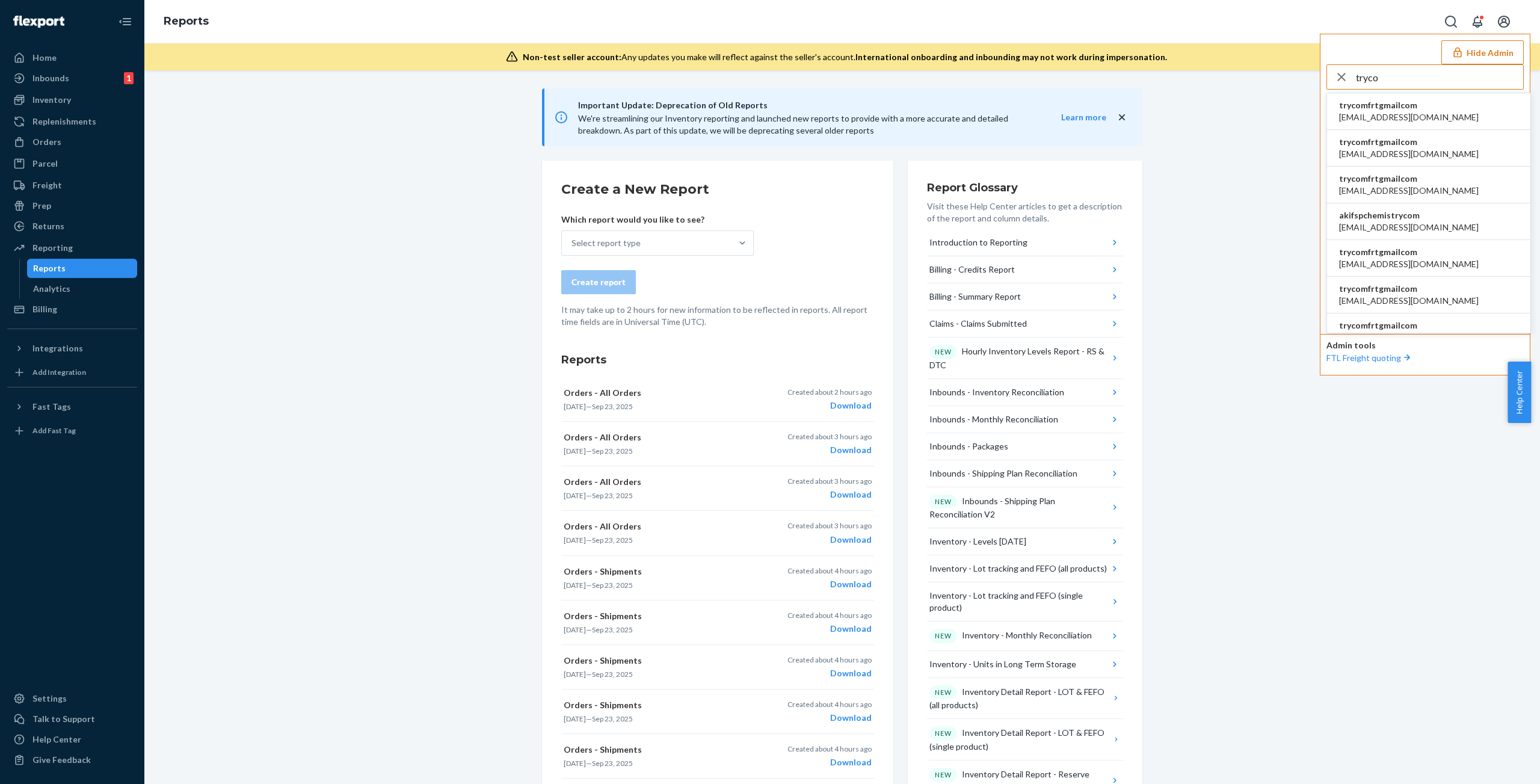
type input "tryco"
click at [1400, 113] on span "abby@sh-shc.com" at bounding box center [1409, 117] width 140 height 12
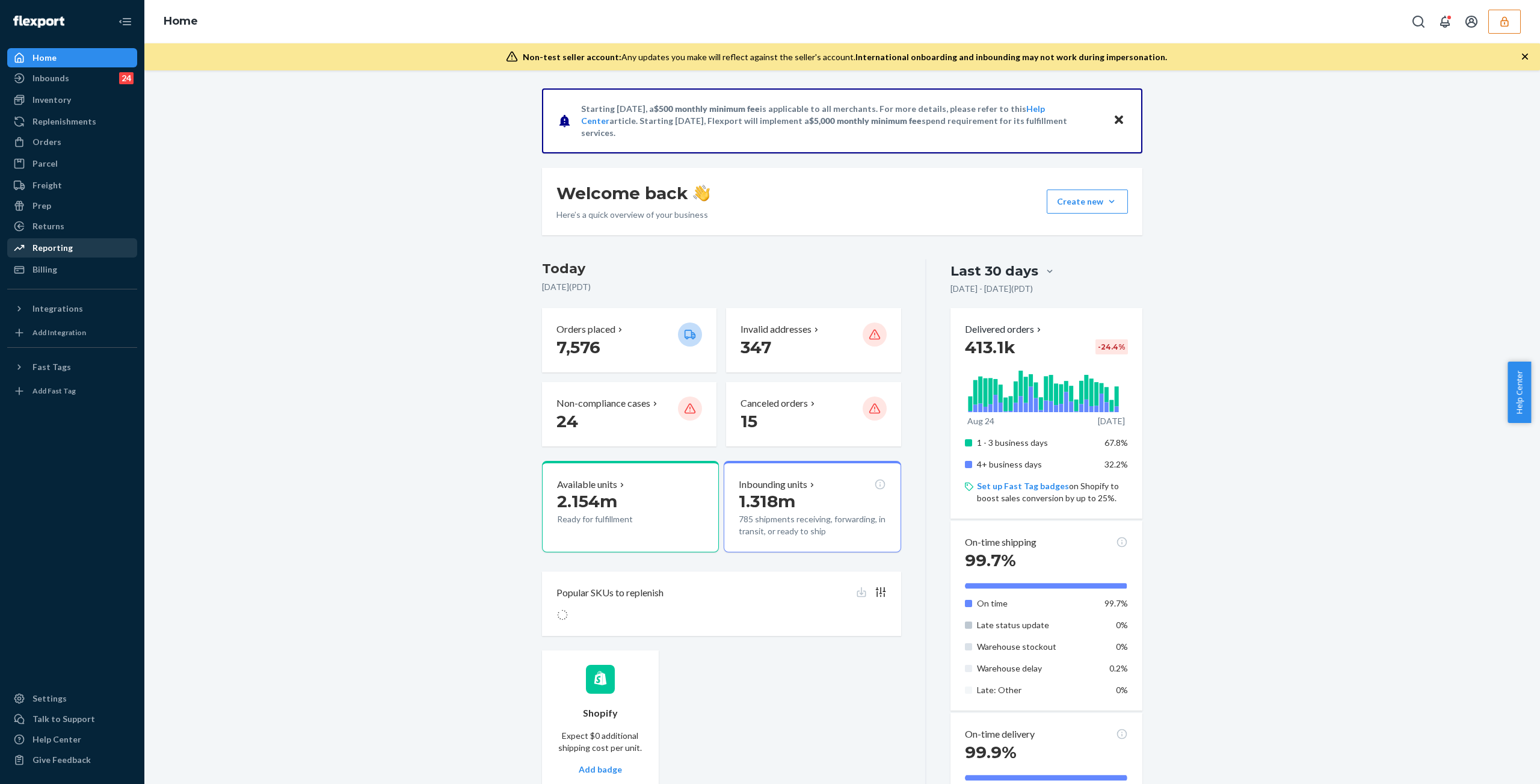
click at [64, 247] on div "Reporting" at bounding box center [53, 248] width 41 height 12
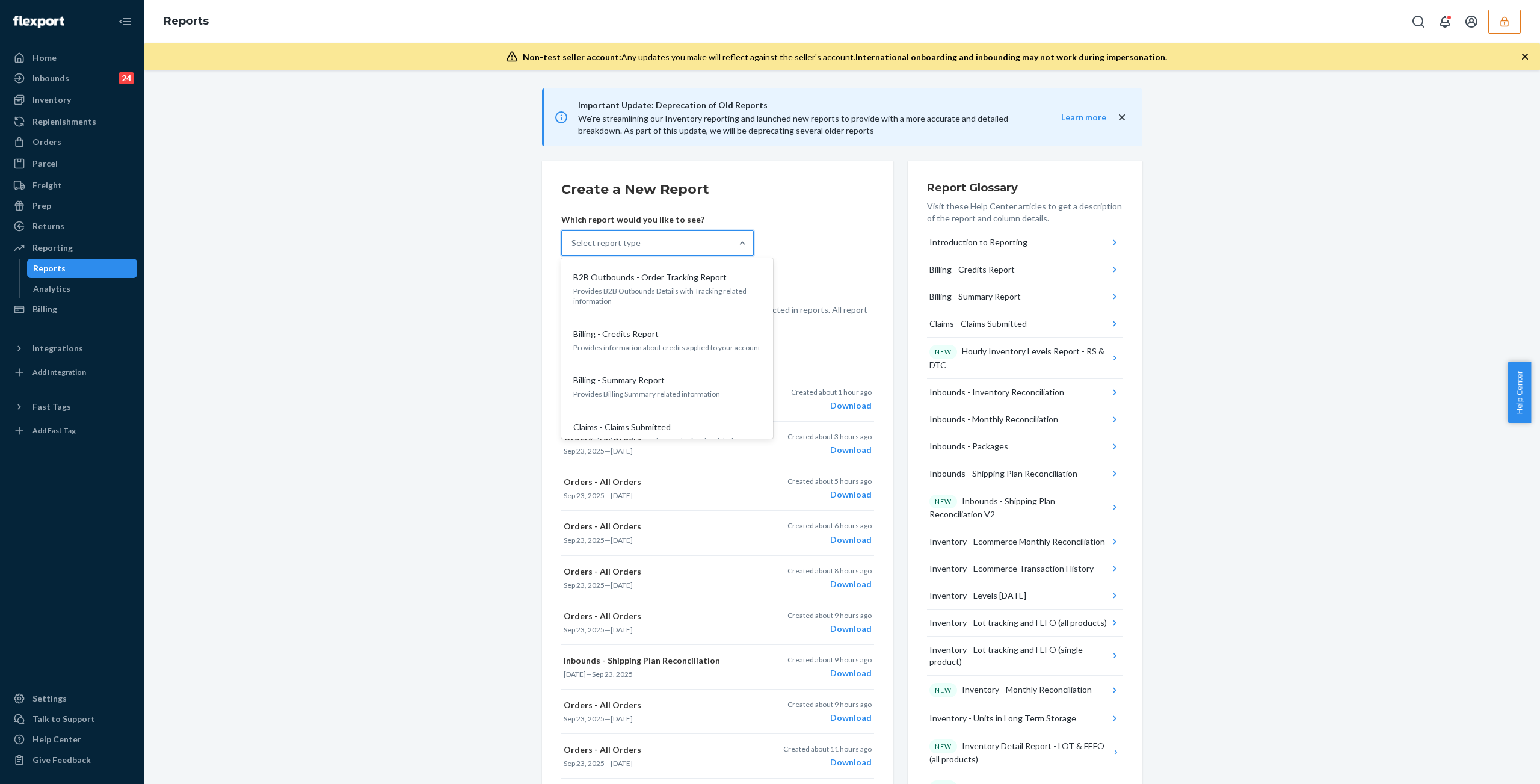
click at [687, 246] on div "Select report type" at bounding box center [646, 243] width 170 height 24
click at [573, 246] on input "option B2B Outbounds - Order Tracking Report focused, 1 of 35. 35 results avail…" at bounding box center [571, 243] width 1 height 12
type input "histo"
click at [689, 245] on div "Select report type" at bounding box center [646, 243] width 170 height 24
click at [573, 245] on input "0 results available. Select is focused ,type to refine list, press Down to open…" at bounding box center [571, 243] width 1 height 12
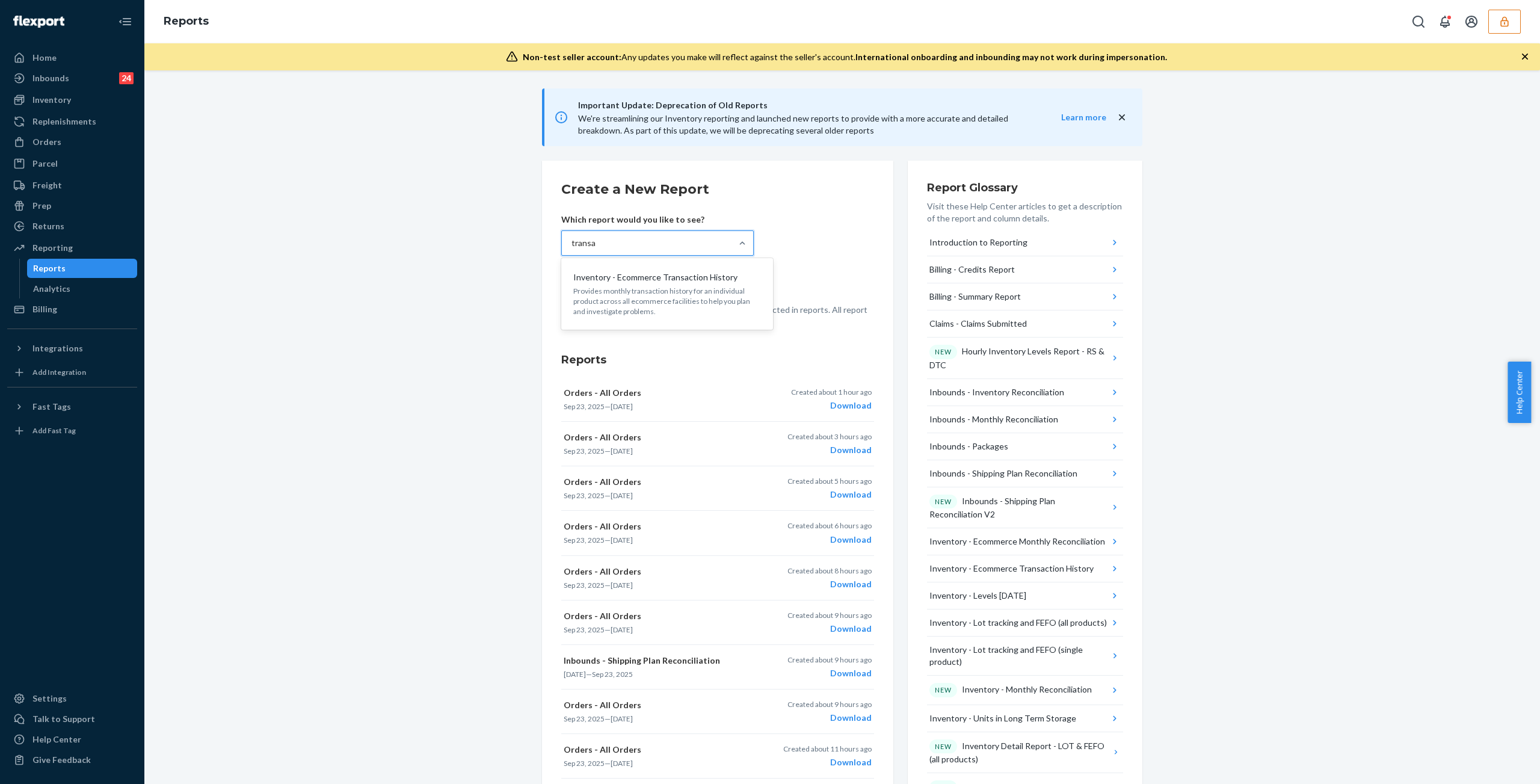
type input "transa"
click at [652, 244] on div "Select report type" at bounding box center [646, 243] width 170 height 24
click at [573, 244] on input "0 results available. Select is focused ,type to refine list, press Down to open…" at bounding box center [571, 243] width 1 height 12
type input "transac"
click at [651, 279] on p "Inventory - Ecommerce Transaction History" at bounding box center [655, 277] width 165 height 12
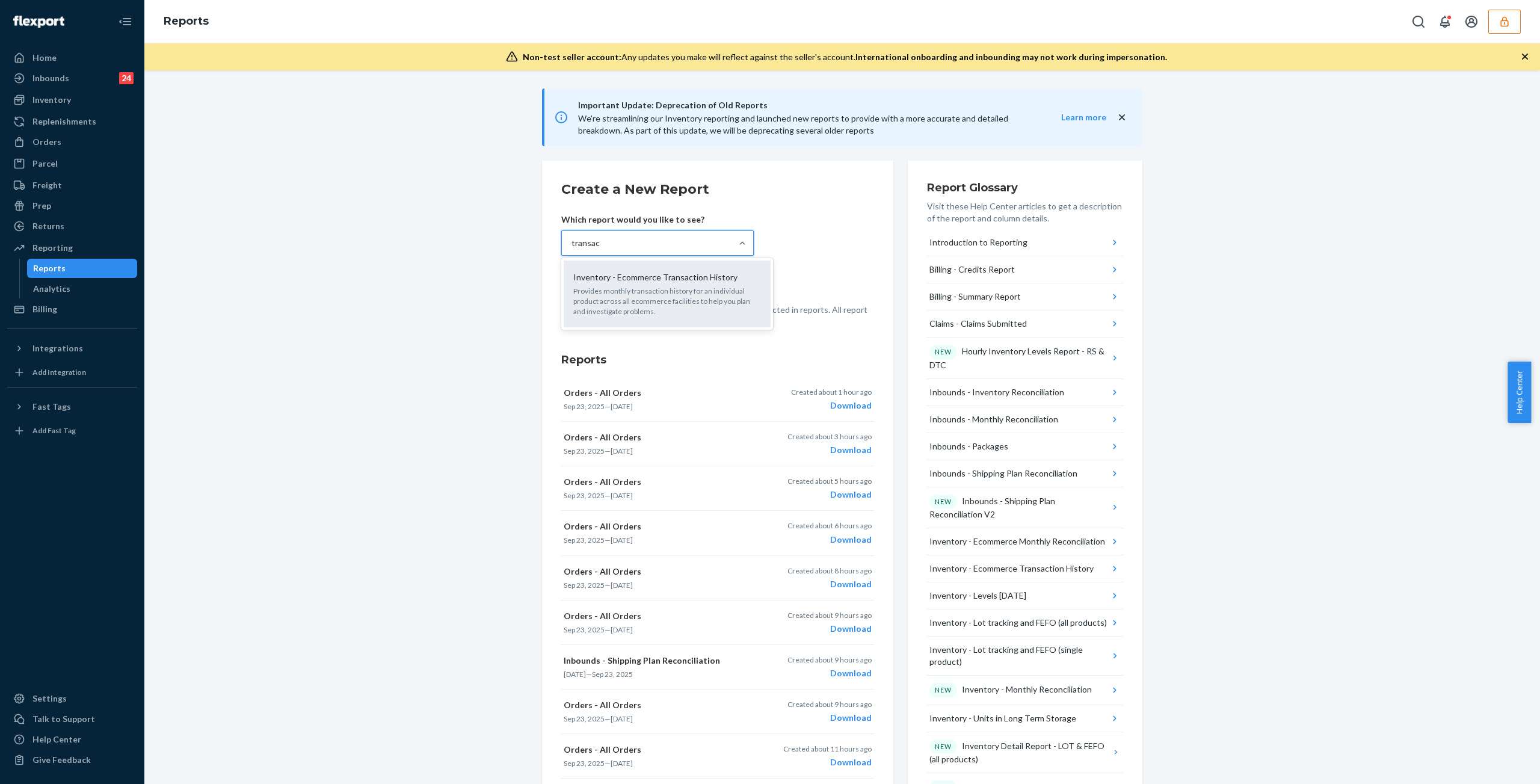
click at [600, 249] on input "transac" at bounding box center [585, 243] width 28 height 12
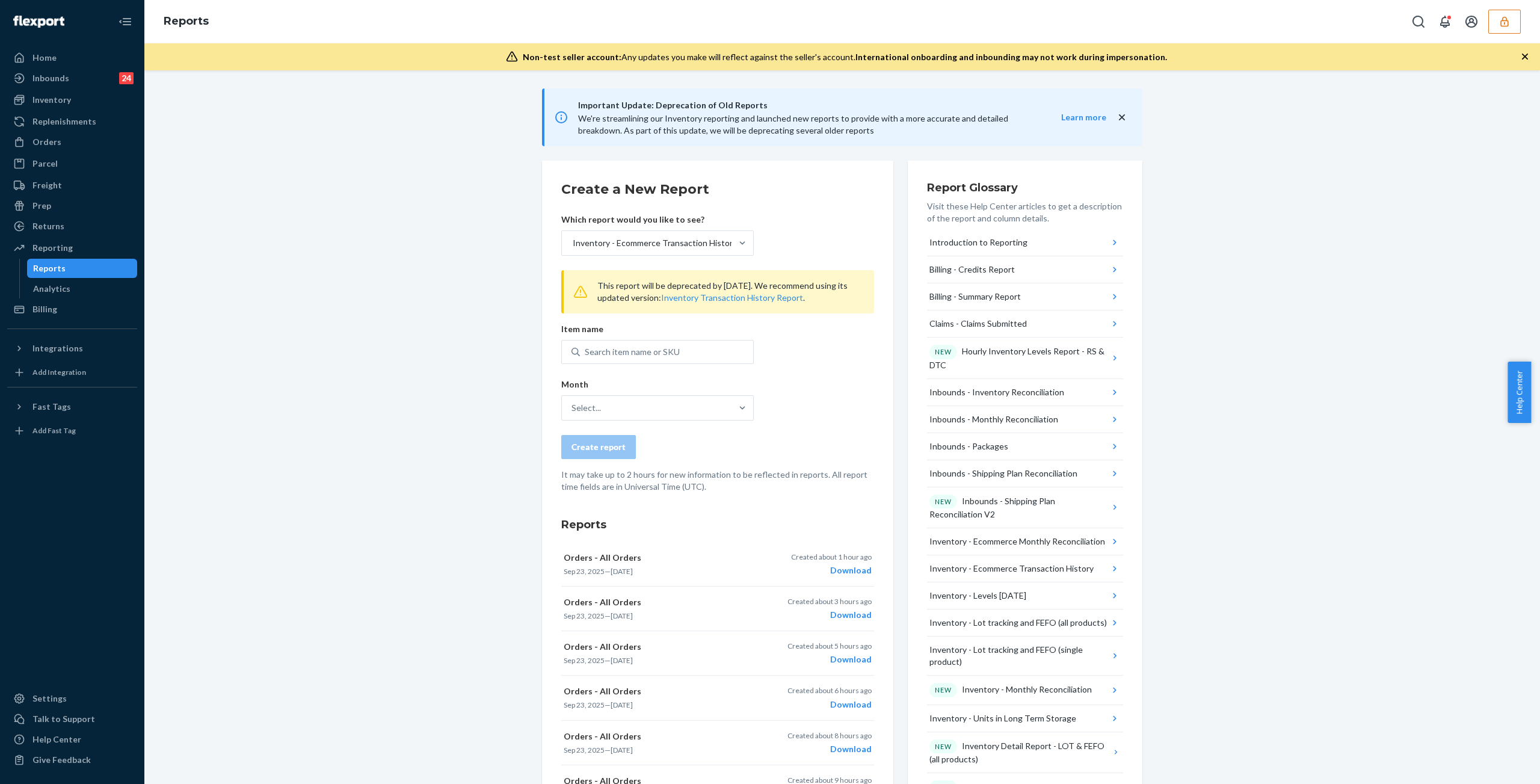
click at [799, 329] on form "Create a New Report Which report would you like to see? Inventory - Ecommerce T…" at bounding box center [717, 336] width 313 height 313
click at [789, 299] on button "Inventory Transaction History Report" at bounding box center [732, 298] width 142 height 12
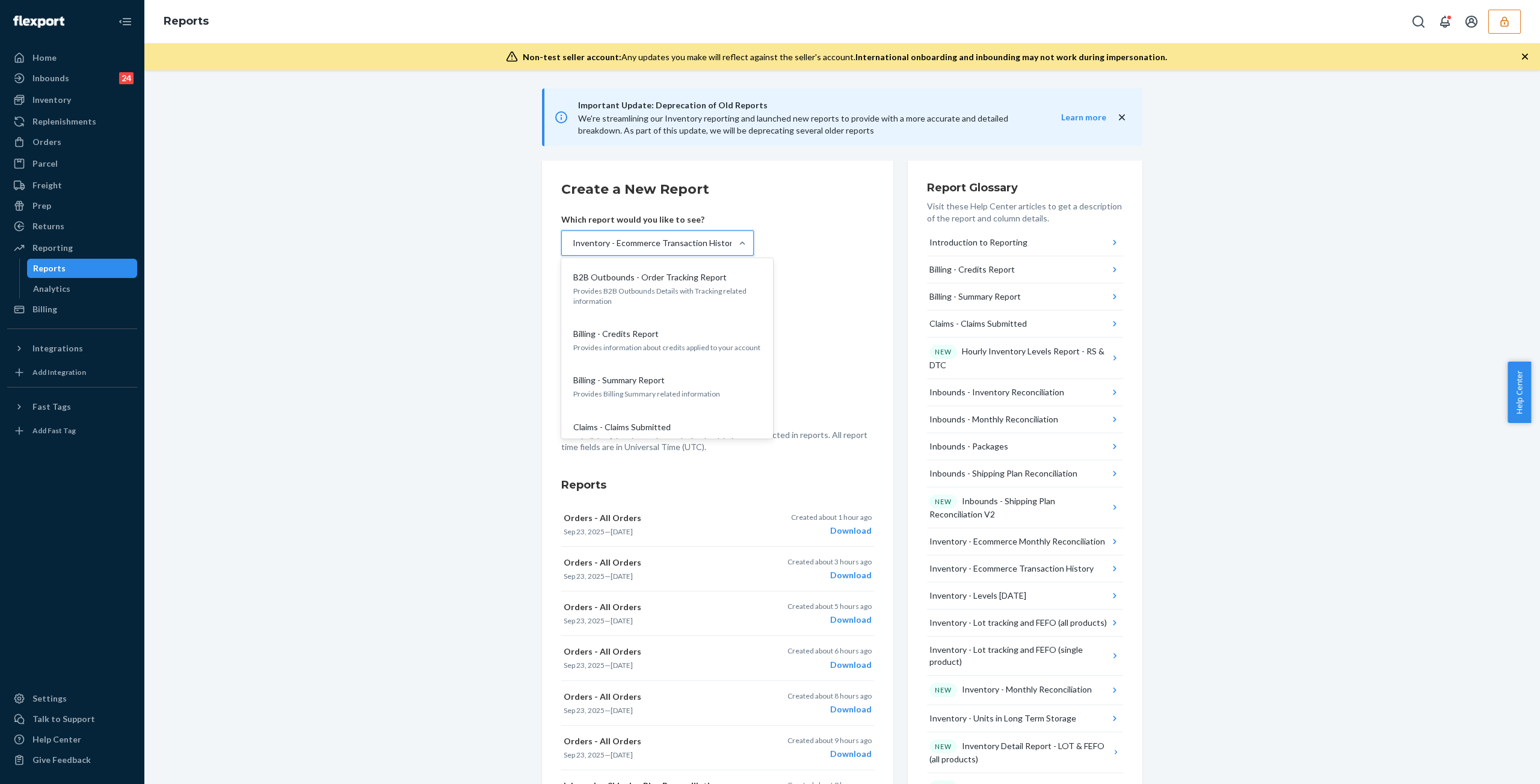
click at [734, 232] on div at bounding box center [742, 243] width 22 height 24
click at [573, 237] on input "option Inventory - Ecommerce Transaction History, selected. option B2B Outbound…" at bounding box center [571, 243] width 1 height 12
click at [794, 234] on form "Create a New Report Which report would you like to see? option Inventory - Ecom…" at bounding box center [717, 316] width 313 height 273
